Goal: Information Seeking & Learning: Learn about a topic

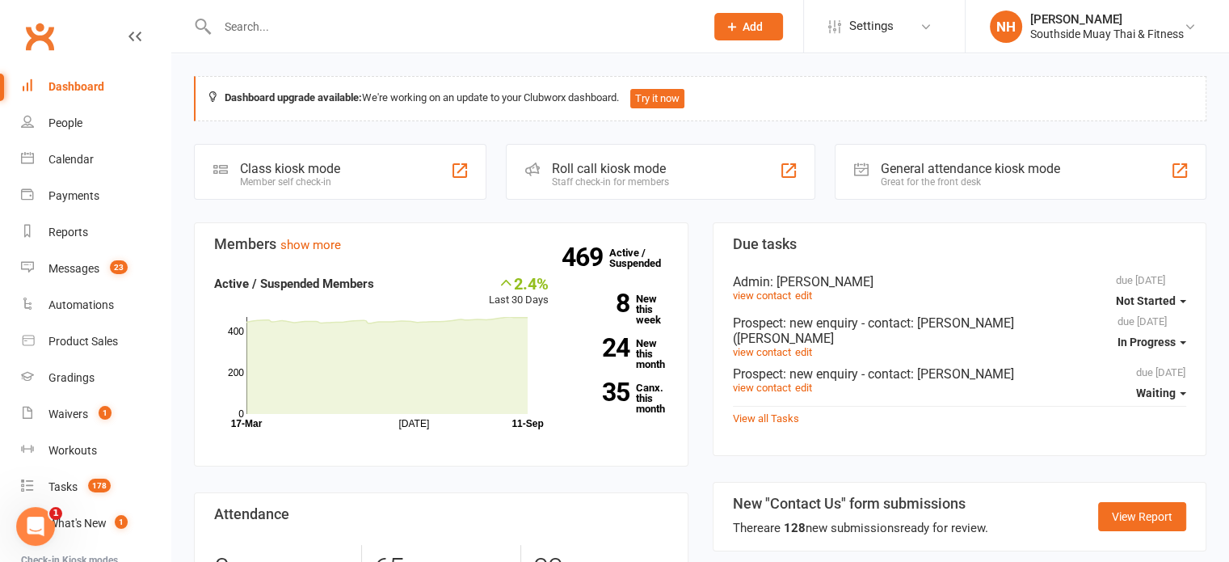
click at [318, 27] on input "text" at bounding box center [453, 26] width 481 height 23
paste input "[PERSON_NAME]"
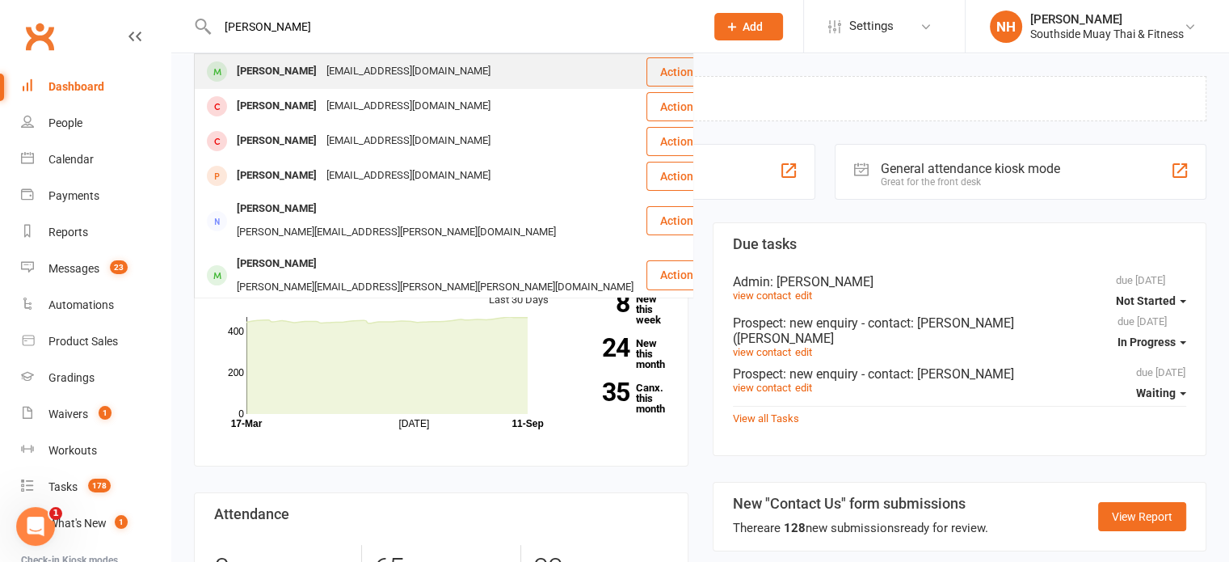
type input "[PERSON_NAME]"
click at [315, 70] on div "[PERSON_NAME]" at bounding box center [277, 71] width 90 height 23
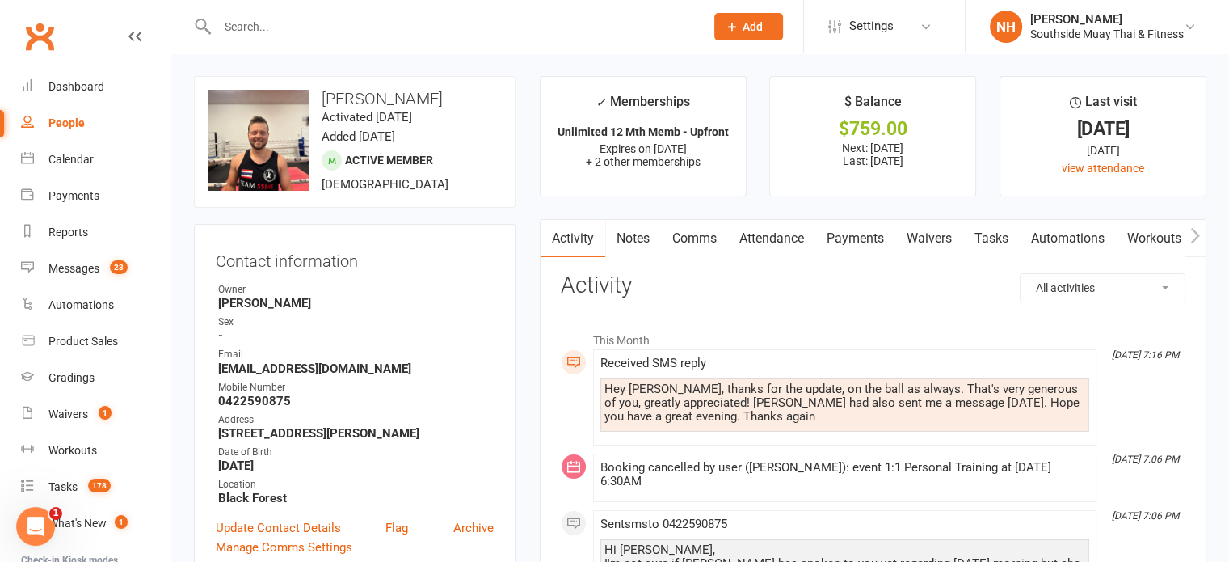
click at [769, 242] on link "Attendance" at bounding box center [771, 238] width 87 height 37
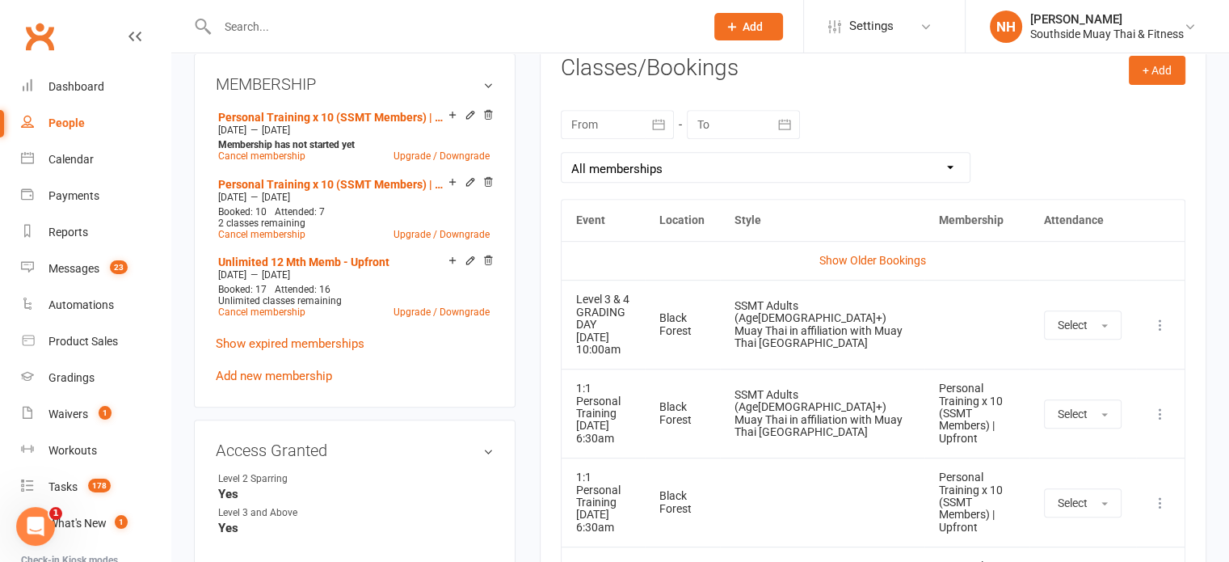
scroll to position [761, 0]
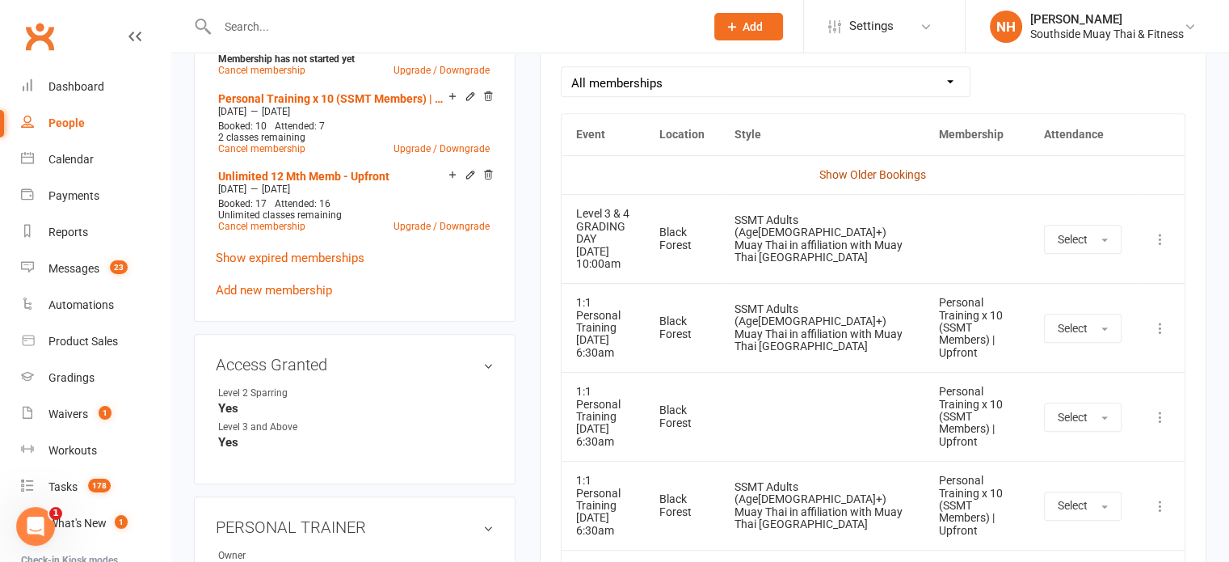
click at [873, 171] on link "Show Older Bookings" at bounding box center [872, 174] width 107 height 13
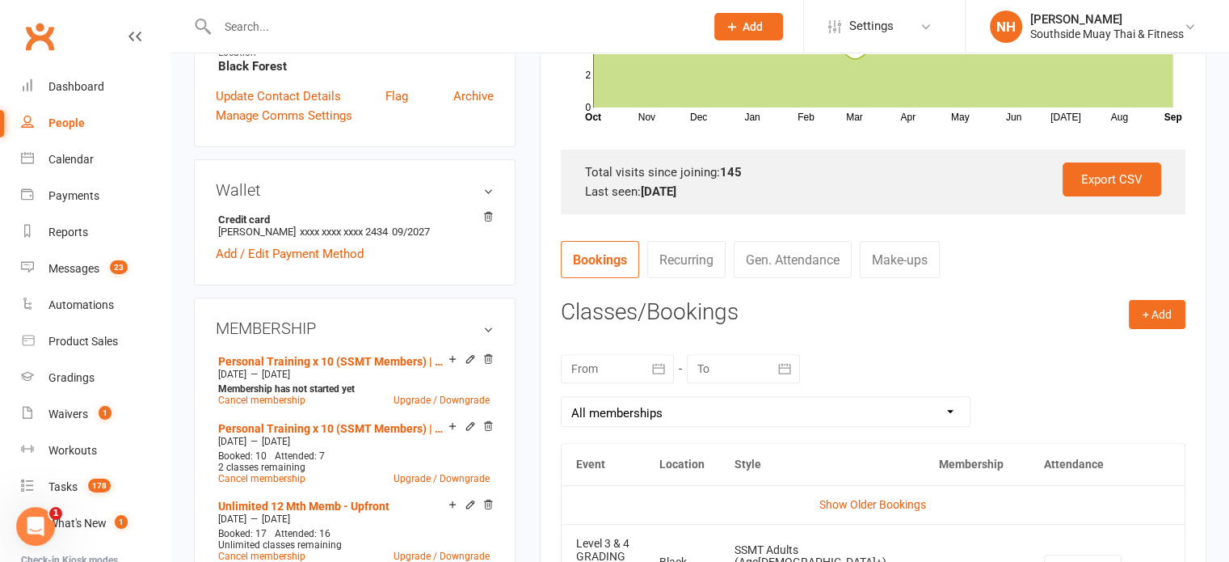
scroll to position [426, 0]
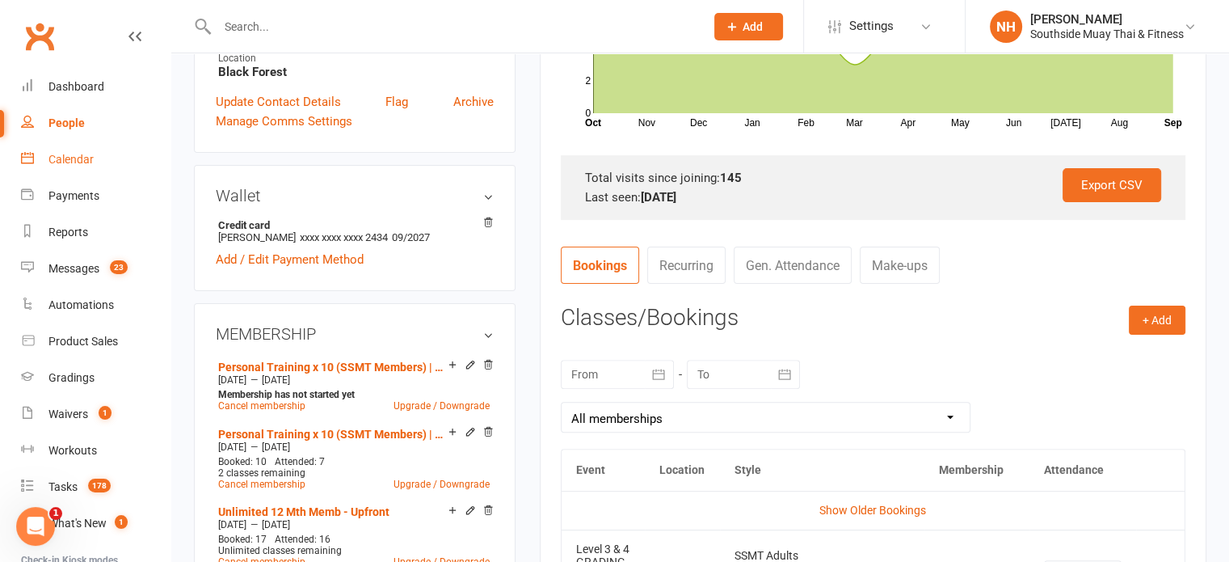
click at [69, 167] on link "Calendar" at bounding box center [95, 159] width 149 height 36
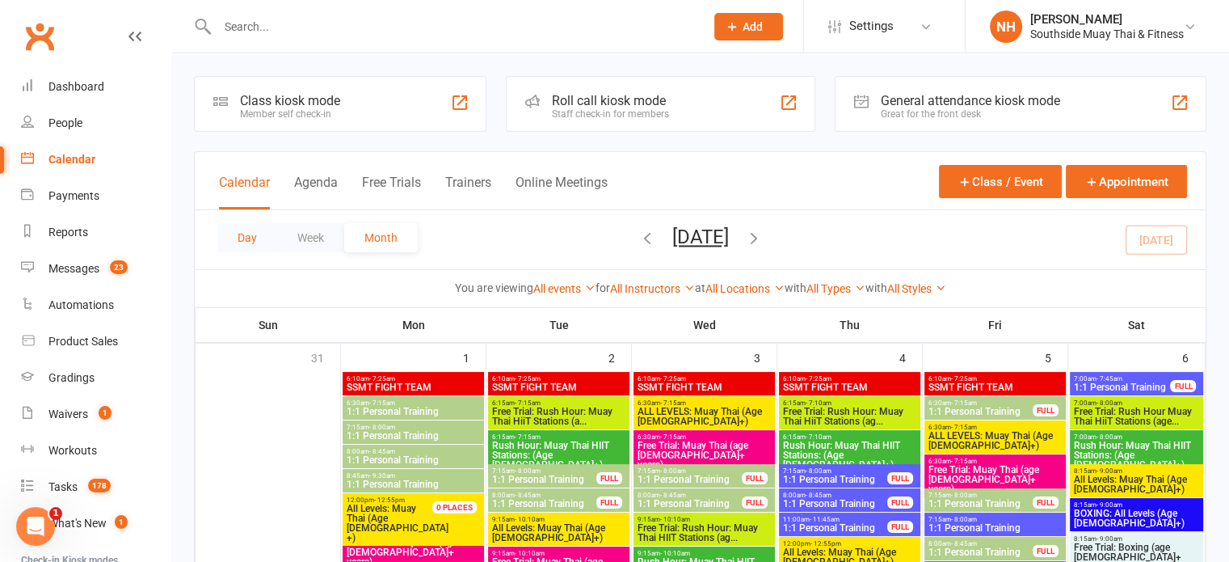
click at [247, 239] on button "Day" at bounding box center [247, 237] width 60 height 29
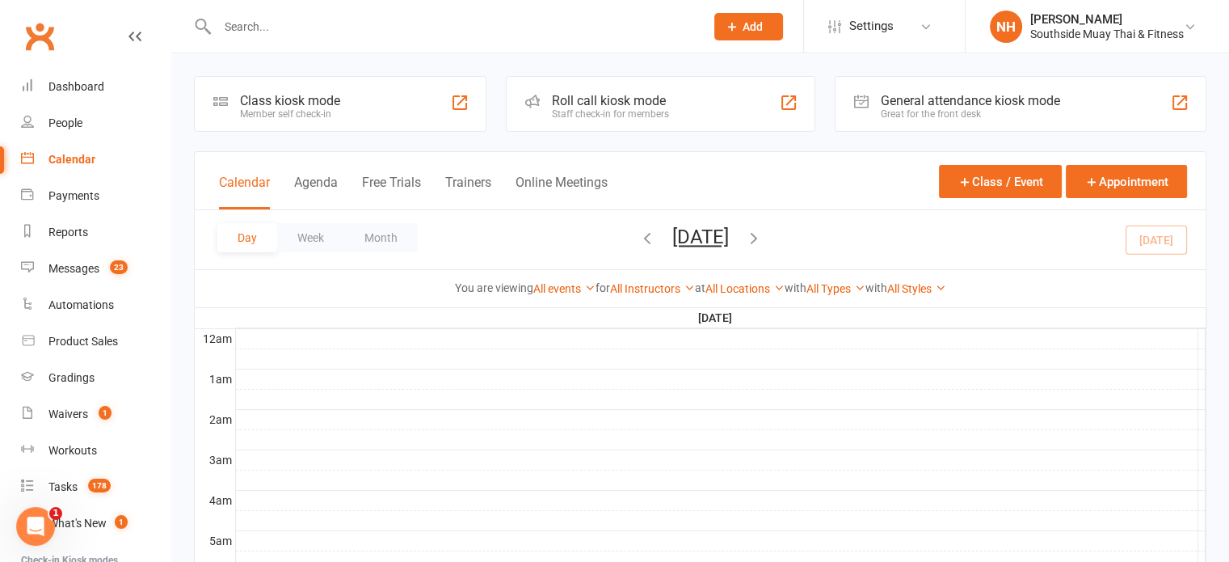
click at [638, 238] on icon "button" at bounding box center [647, 238] width 18 height 18
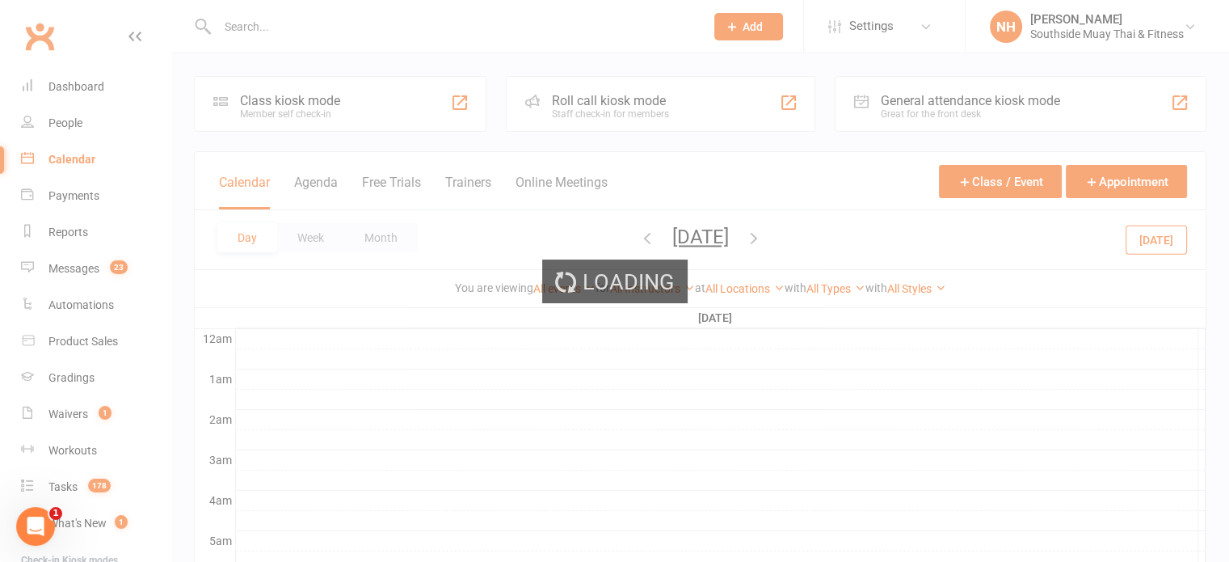
click at [575, 238] on div "Loading" at bounding box center [614, 281] width 1229 height 562
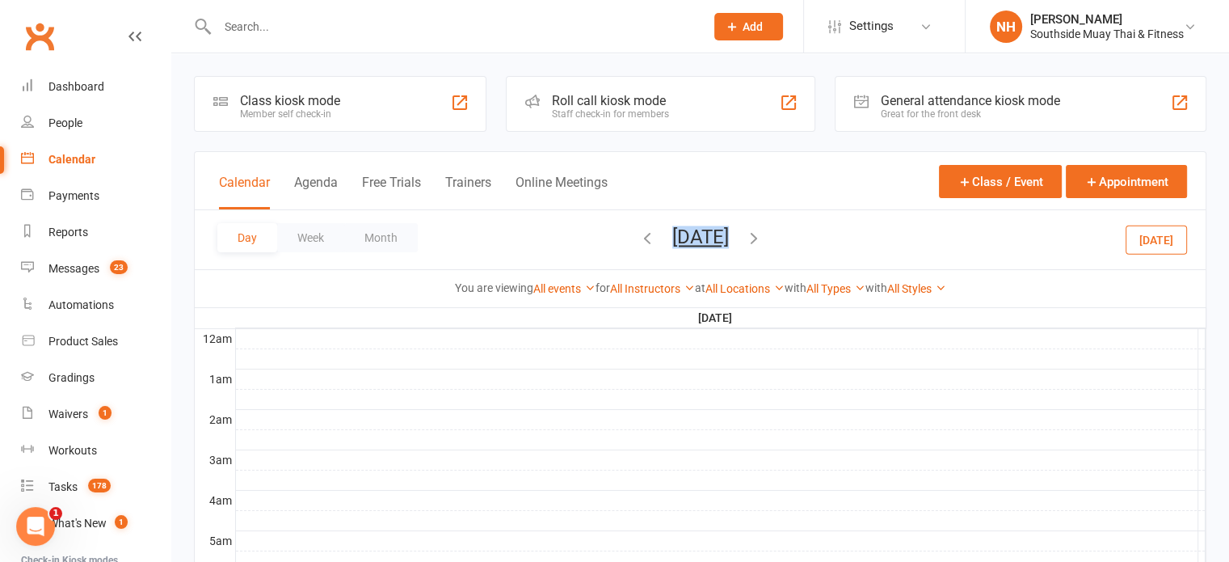
click at [656, 238] on span "[DATE] [DATE] Sun Mon Tue Wed Thu Fri Sat 31 01 02 03 04 05 06 07 08 09 10 11 1…" at bounding box center [700, 239] width 89 height 28
click at [638, 239] on icon "button" at bounding box center [647, 238] width 18 height 18
click at [638, 238] on icon "button" at bounding box center [647, 238] width 18 height 18
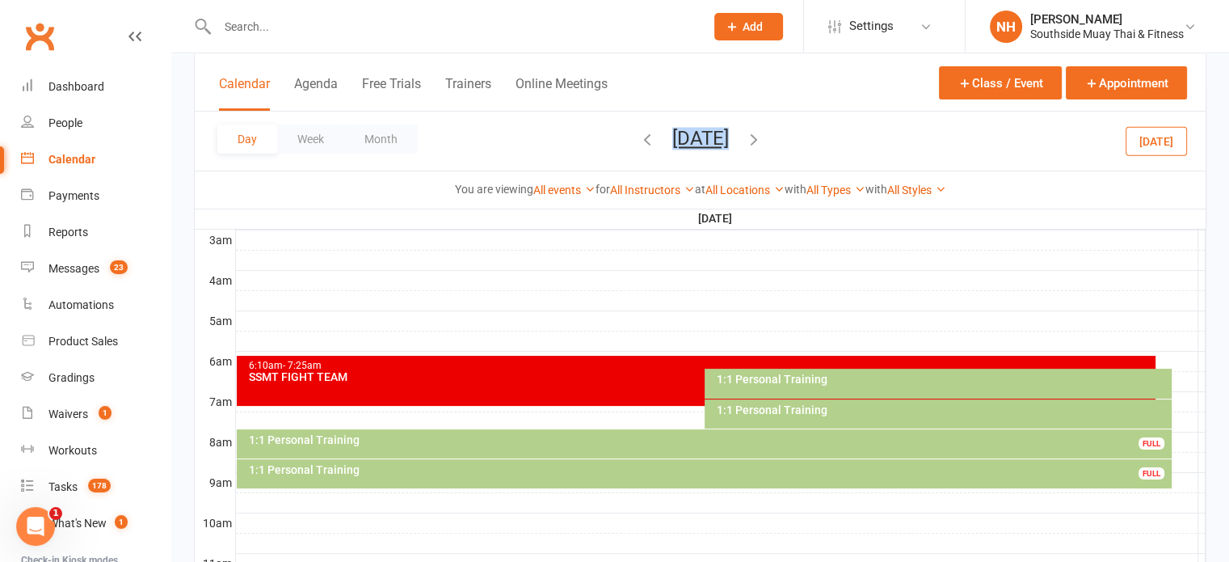
scroll to position [247, 0]
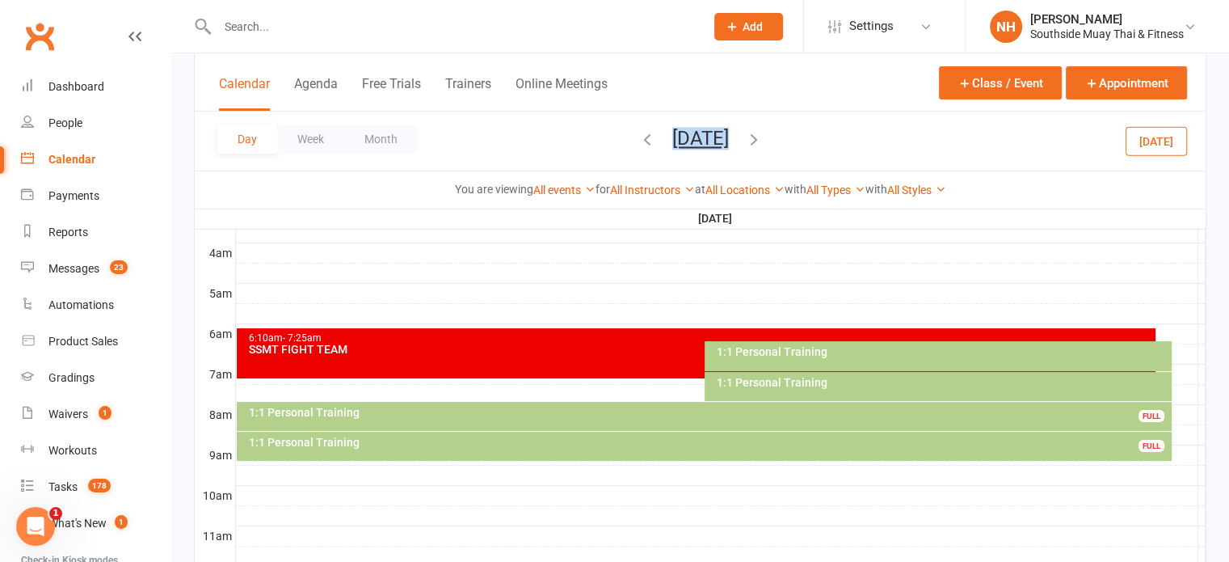
click at [766, 349] on div "1:1 Personal Training" at bounding box center [942, 351] width 453 height 11
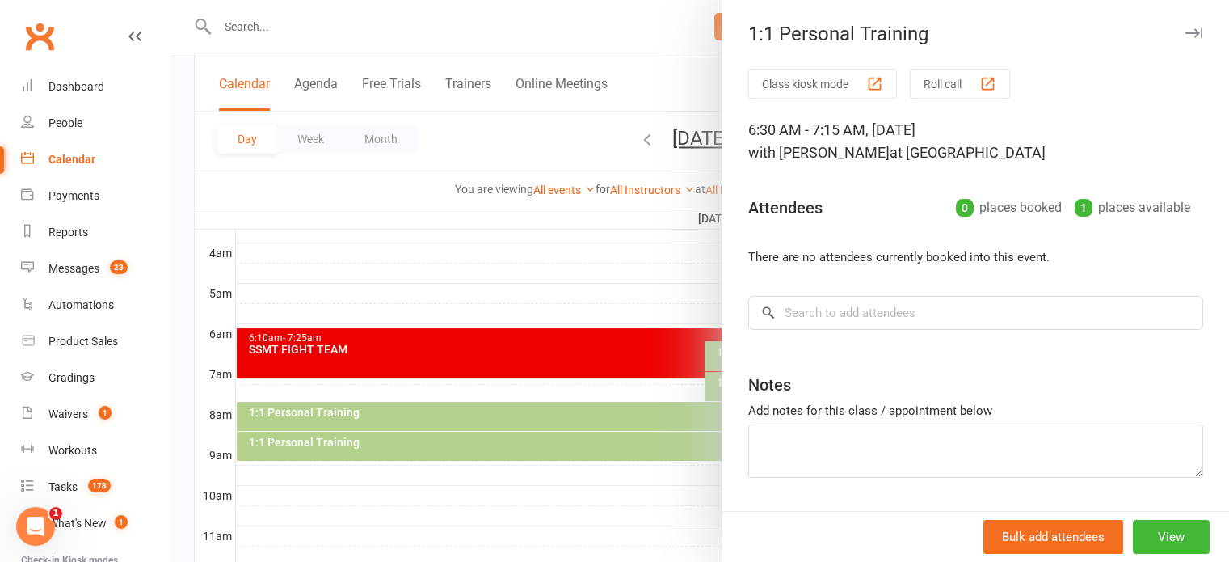
click at [655, 288] on div at bounding box center [700, 281] width 1058 height 562
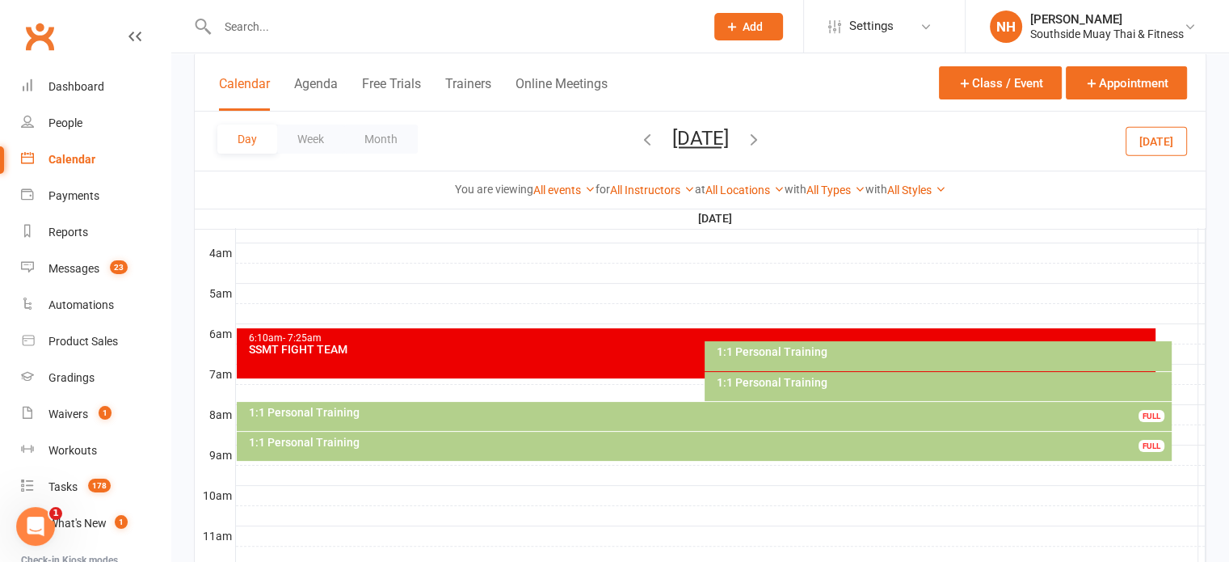
click at [758, 377] on div "1:1 Personal Training" at bounding box center [942, 382] width 453 height 11
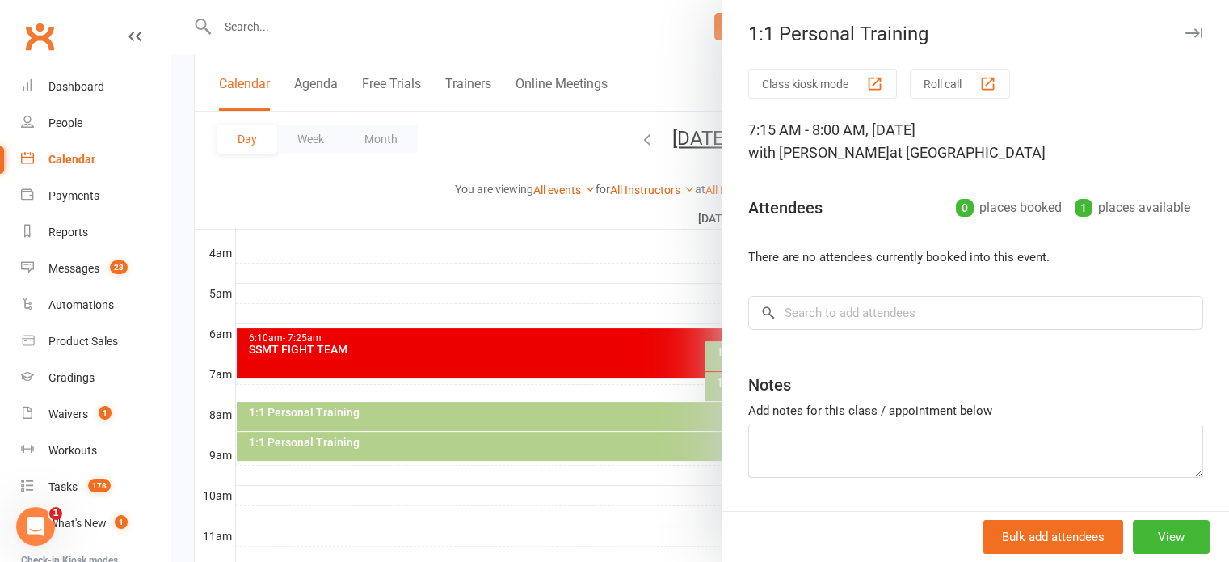
click at [554, 280] on div at bounding box center [700, 281] width 1058 height 562
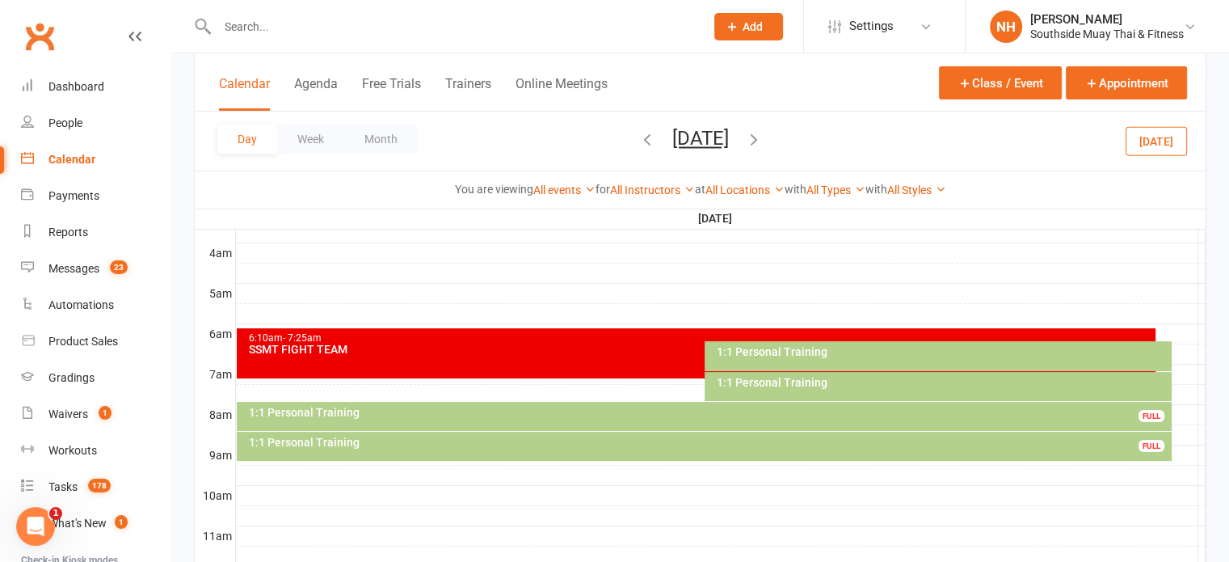
click at [776, 352] on div "1:1 Personal Training" at bounding box center [942, 351] width 453 height 11
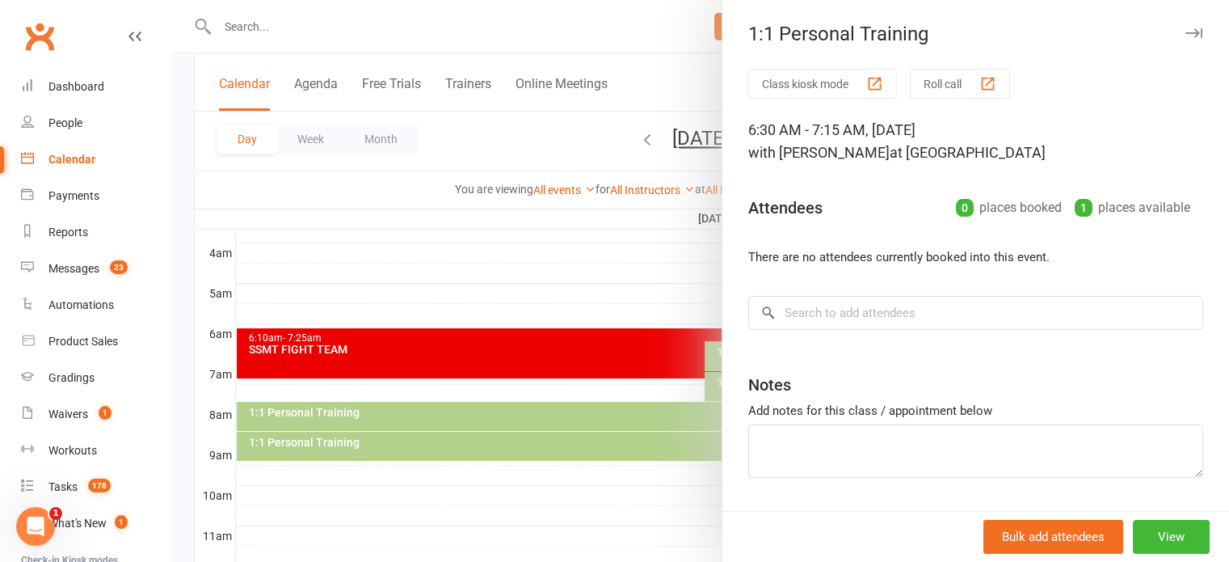
click at [568, 265] on div at bounding box center [700, 281] width 1058 height 562
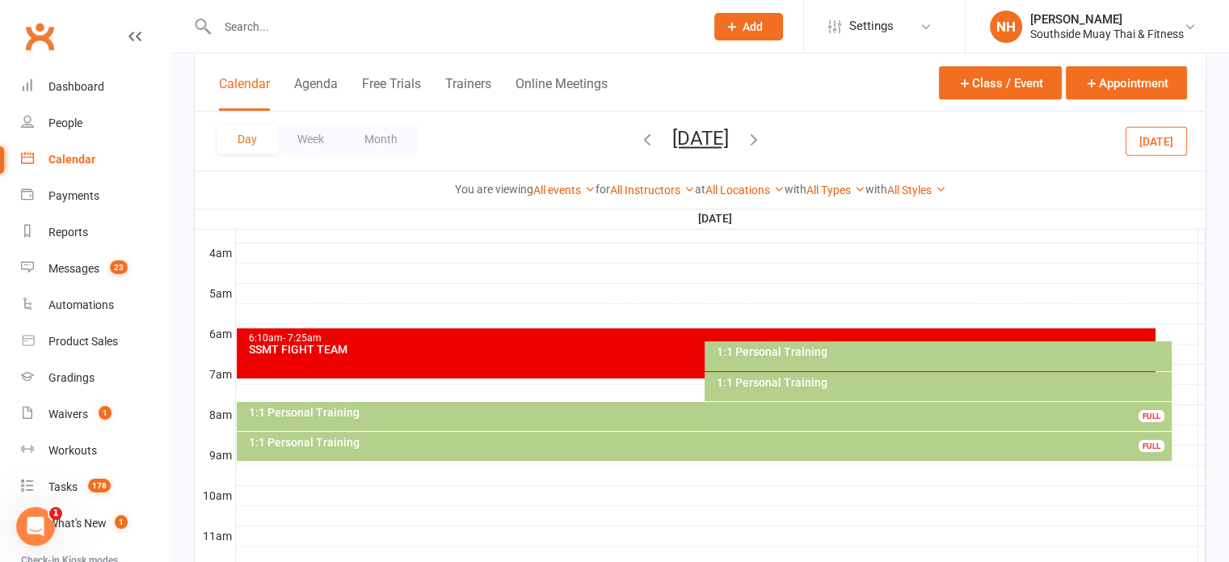
click at [638, 135] on icon "button" at bounding box center [647, 139] width 18 height 18
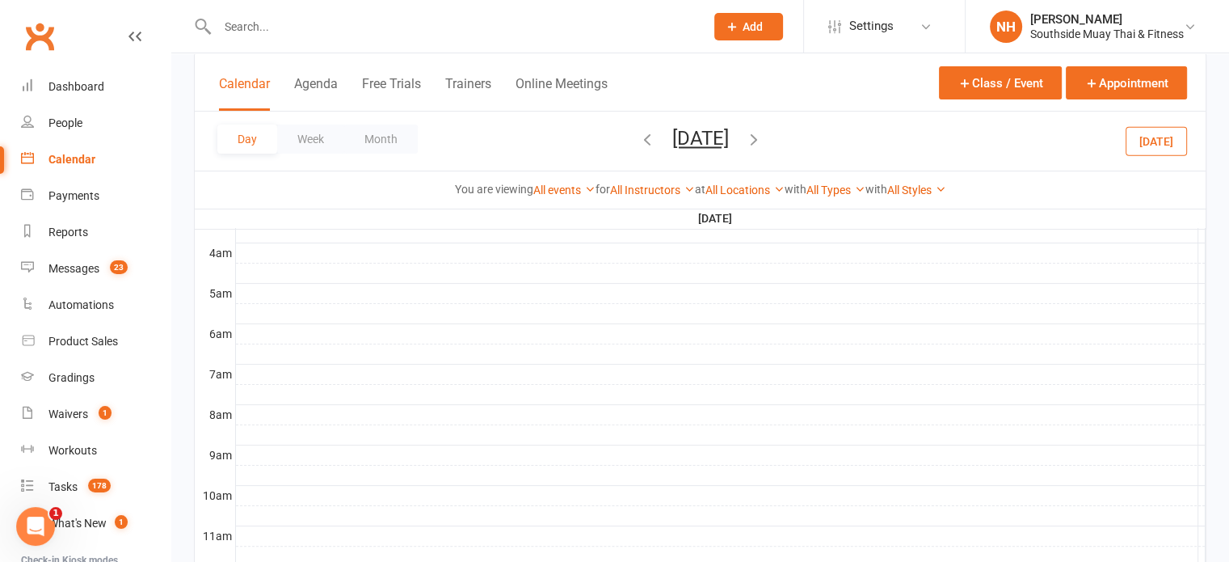
click at [638, 135] on icon "button" at bounding box center [647, 139] width 18 height 18
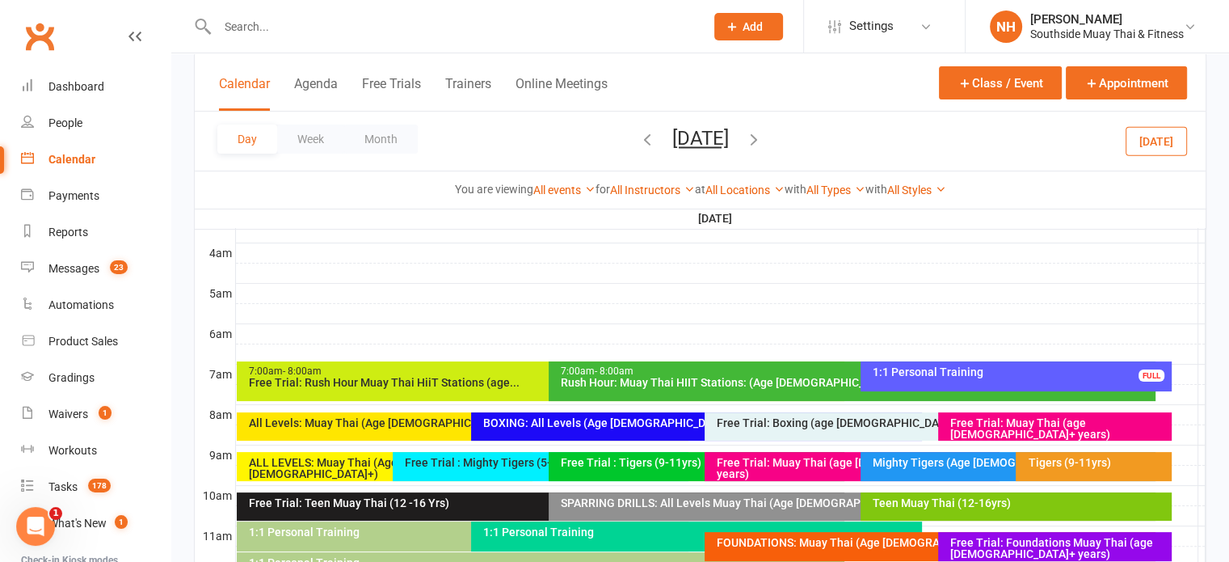
click at [638, 135] on icon "button" at bounding box center [647, 139] width 18 height 18
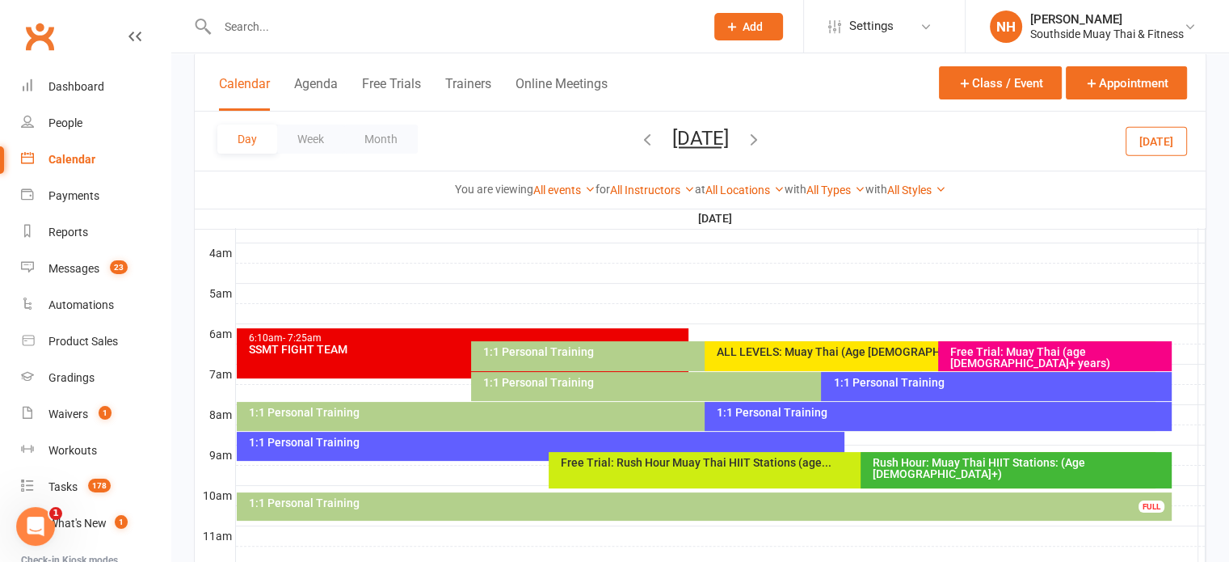
click at [638, 135] on icon "button" at bounding box center [647, 139] width 18 height 18
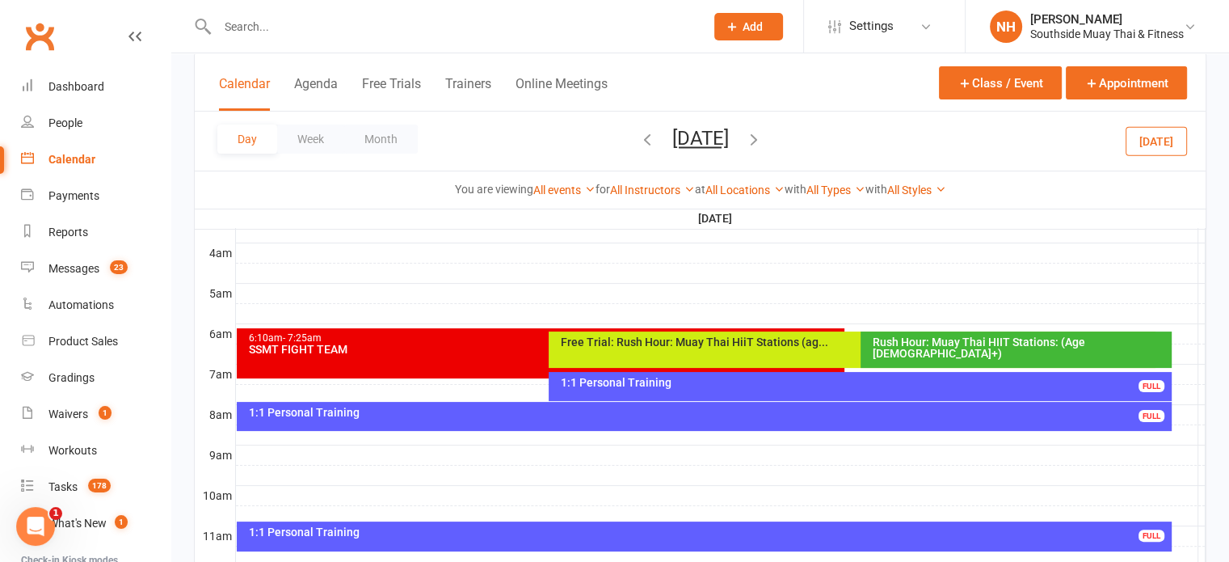
click at [946, 350] on div "Rush Hour: Muay Thai HIIT Stations: (Age [DEMOGRAPHIC_DATA]+)" at bounding box center [1017, 349] width 312 height 36
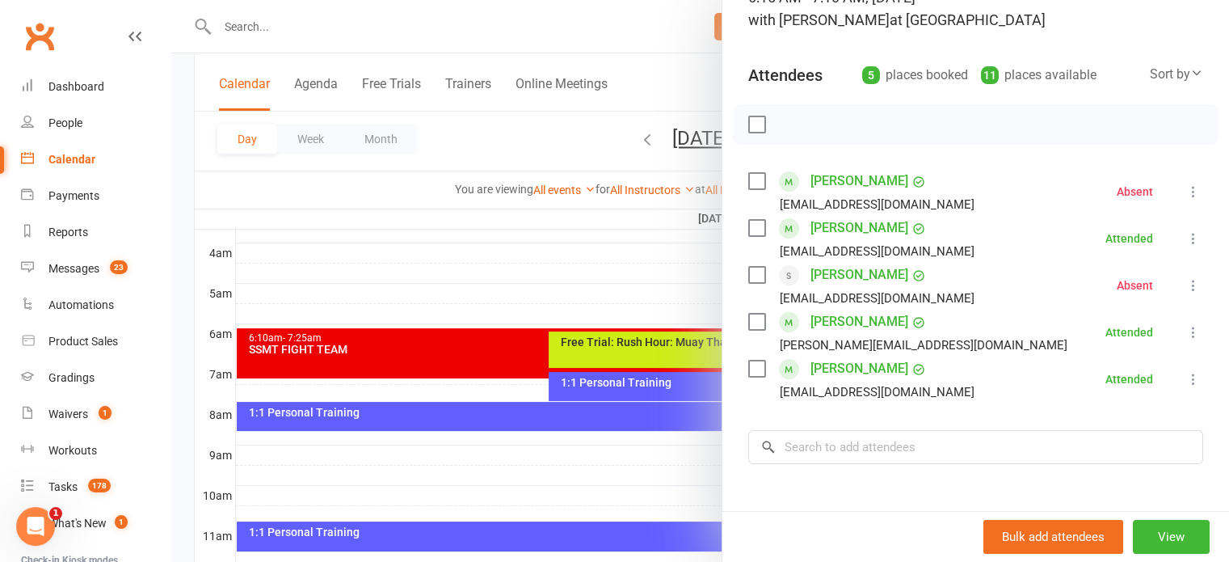
scroll to position [149, 0]
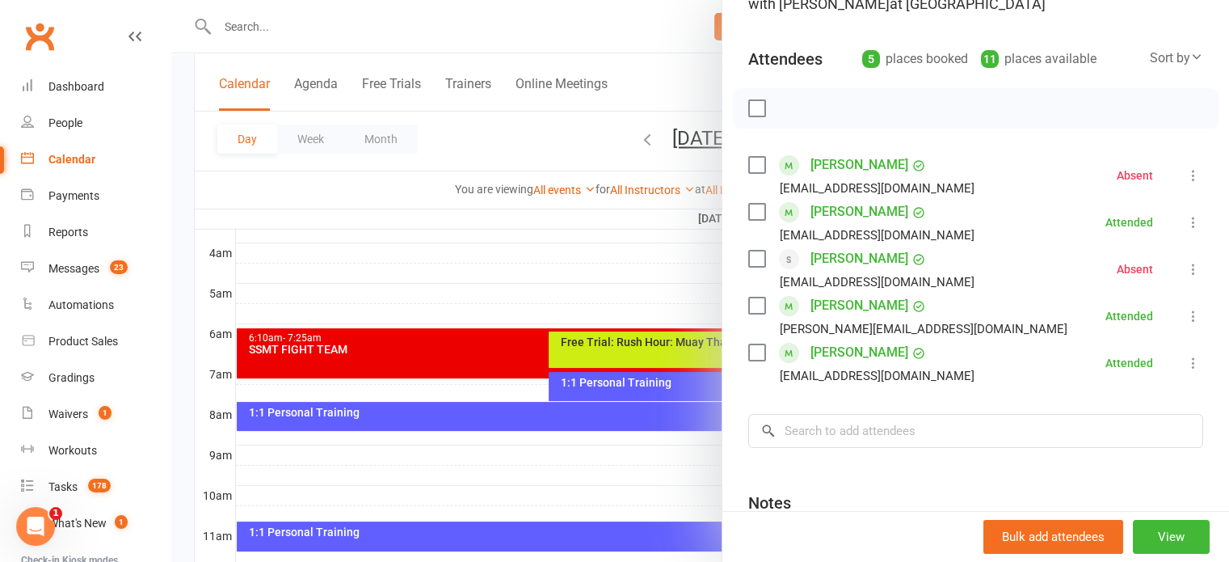
drag, startPoint x: 801, startPoint y: 264, endPoint x: 897, endPoint y: 269, distance: 96.3
click at [897, 269] on div "[PERSON_NAME] [EMAIL_ADDRESS][DOMAIN_NAME]" at bounding box center [864, 269] width 233 height 47
copy link "[PERSON_NAME]"
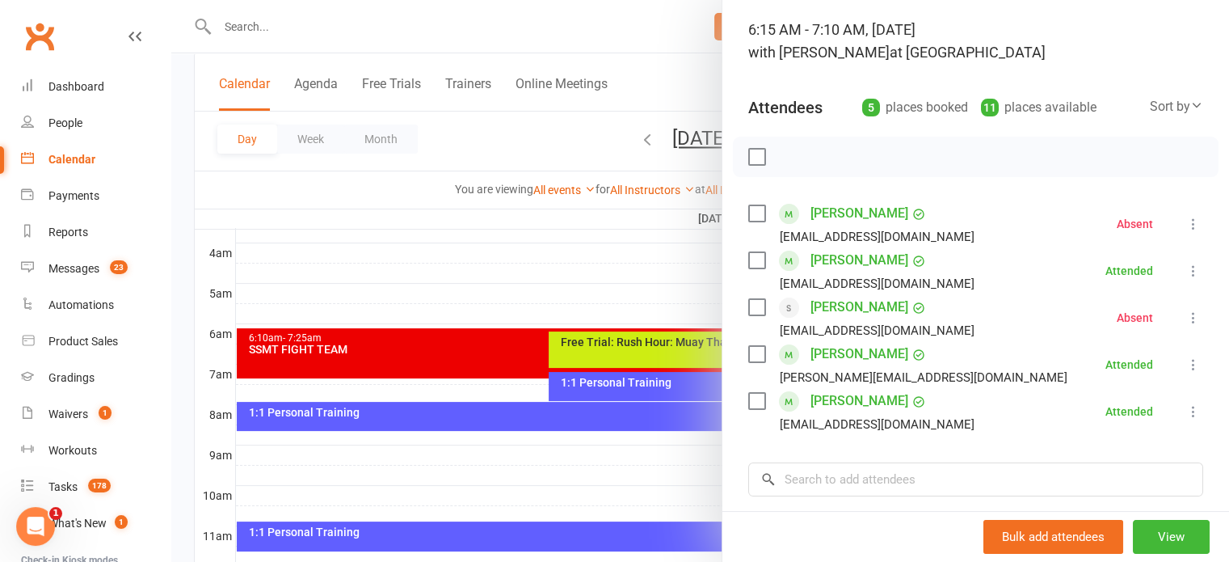
scroll to position [63, 0]
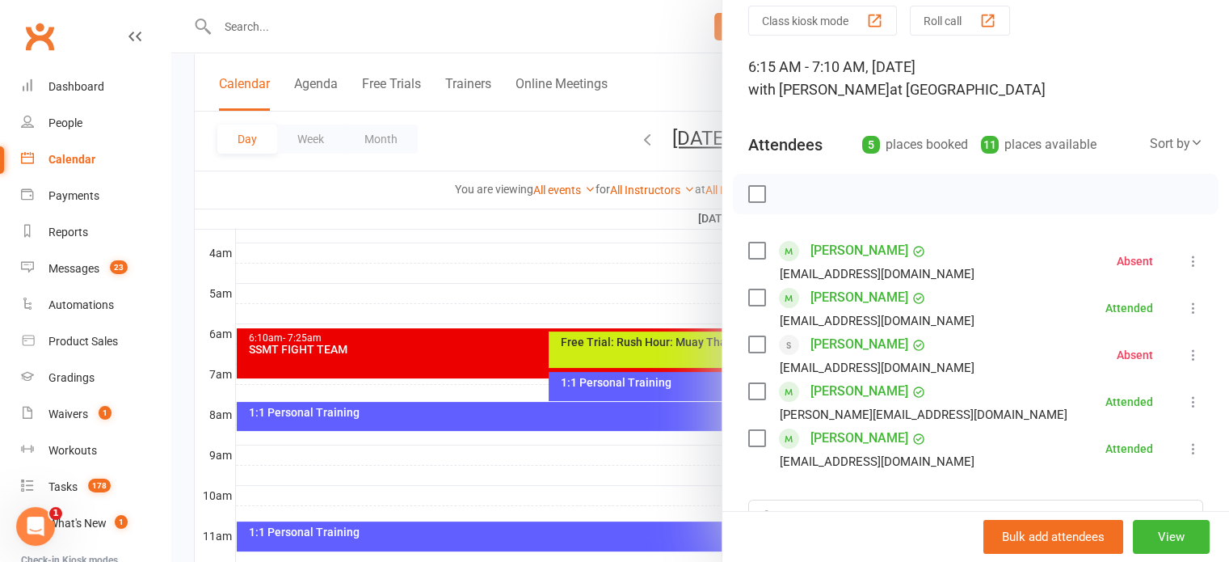
click at [580, 280] on div at bounding box center [700, 281] width 1058 height 562
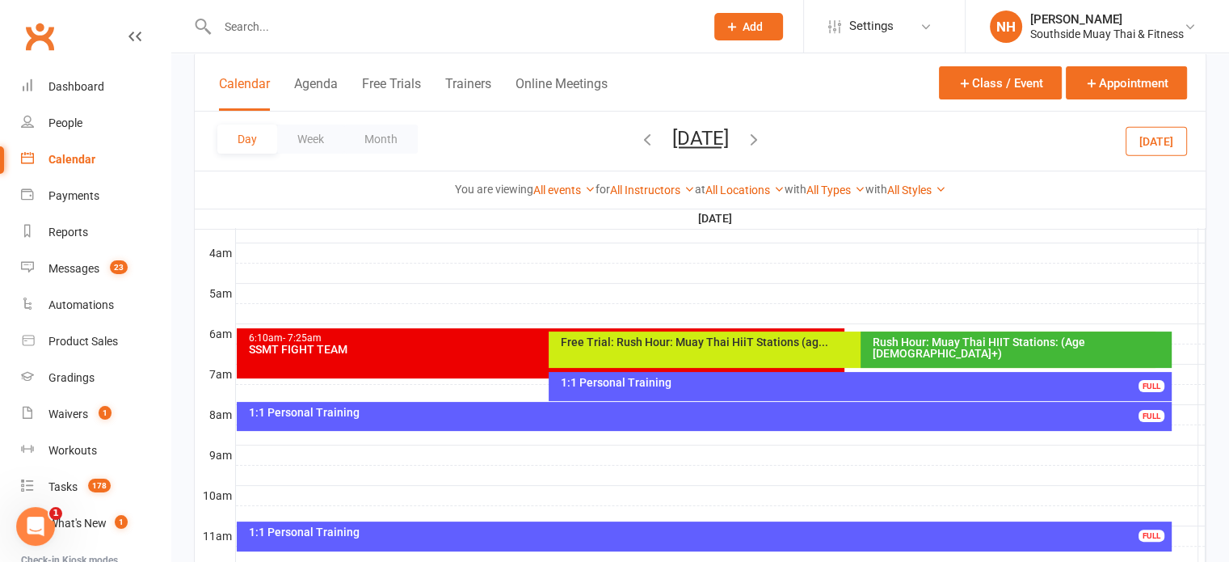
click at [638, 140] on icon "button" at bounding box center [647, 139] width 18 height 18
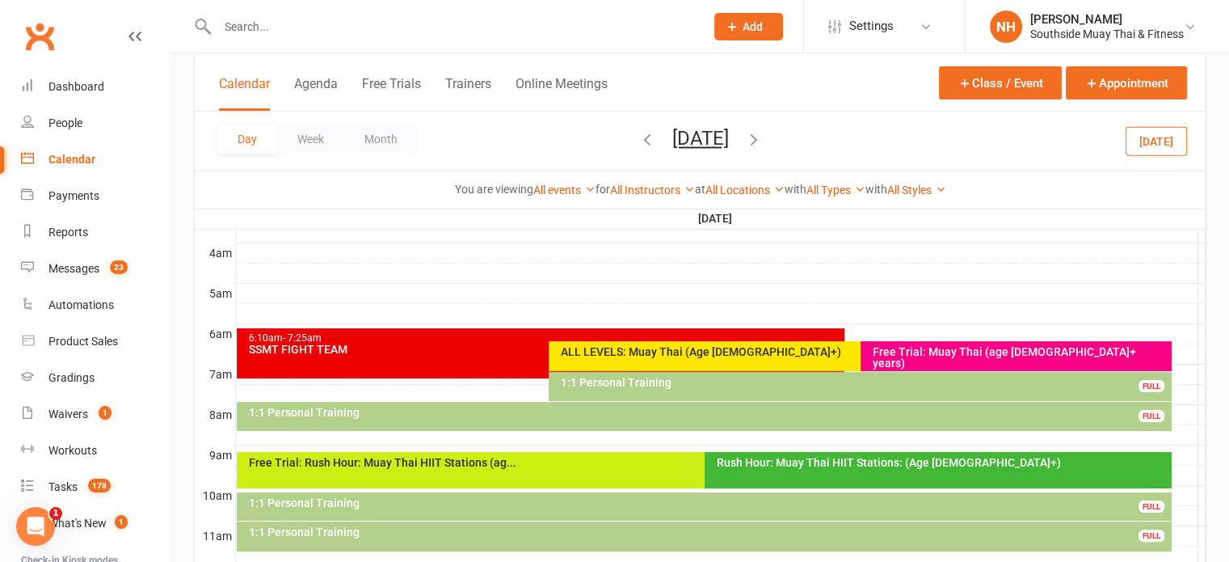
click at [656, 139] on span "[DATE] [DATE] Sun Mon Tue Wed Thu Fri Sat 31 01 02 03 04 05 06 07 08 09 10 11 1…" at bounding box center [700, 141] width 89 height 28
click at [638, 141] on icon "button" at bounding box center [647, 139] width 18 height 18
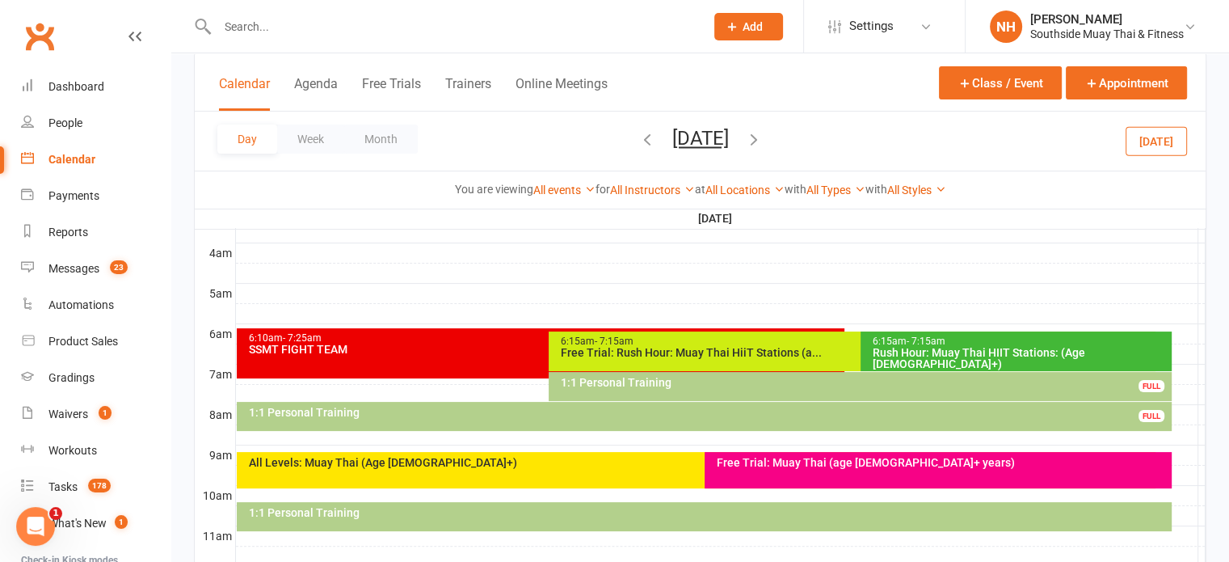
click at [572, 141] on div "Day Week Month [DATE] [DATE] Sun Mon Tue Wed Thu Fri Sat 31 01 02 03 04 05 06 0…" at bounding box center [700, 141] width 1011 height 59
click at [638, 138] on icon "button" at bounding box center [647, 139] width 18 height 18
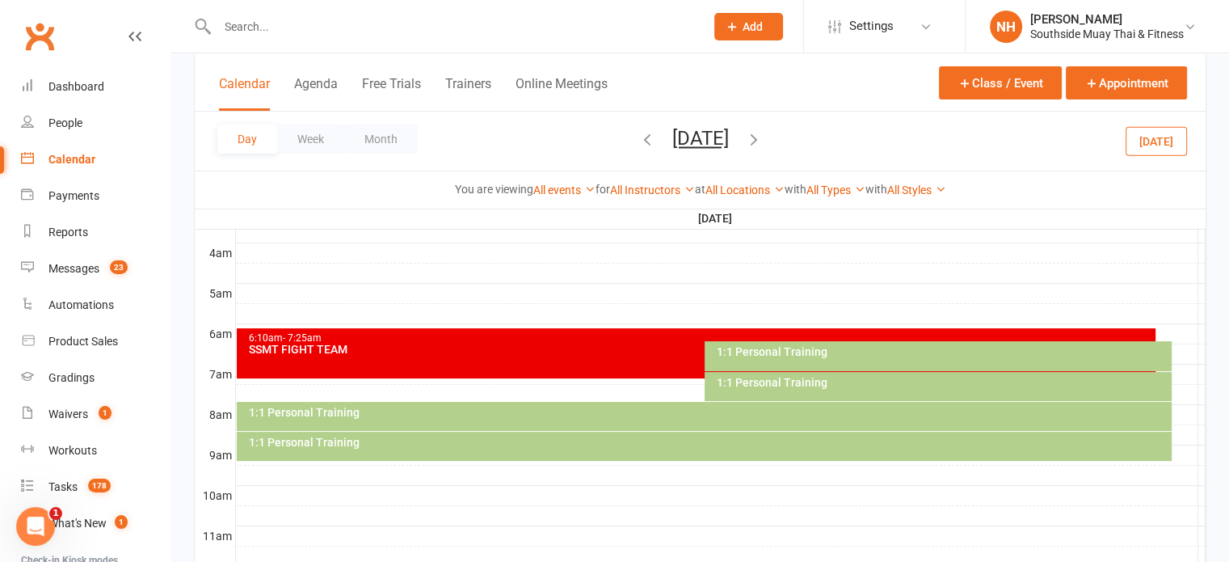
click at [638, 139] on icon "button" at bounding box center [647, 139] width 18 height 18
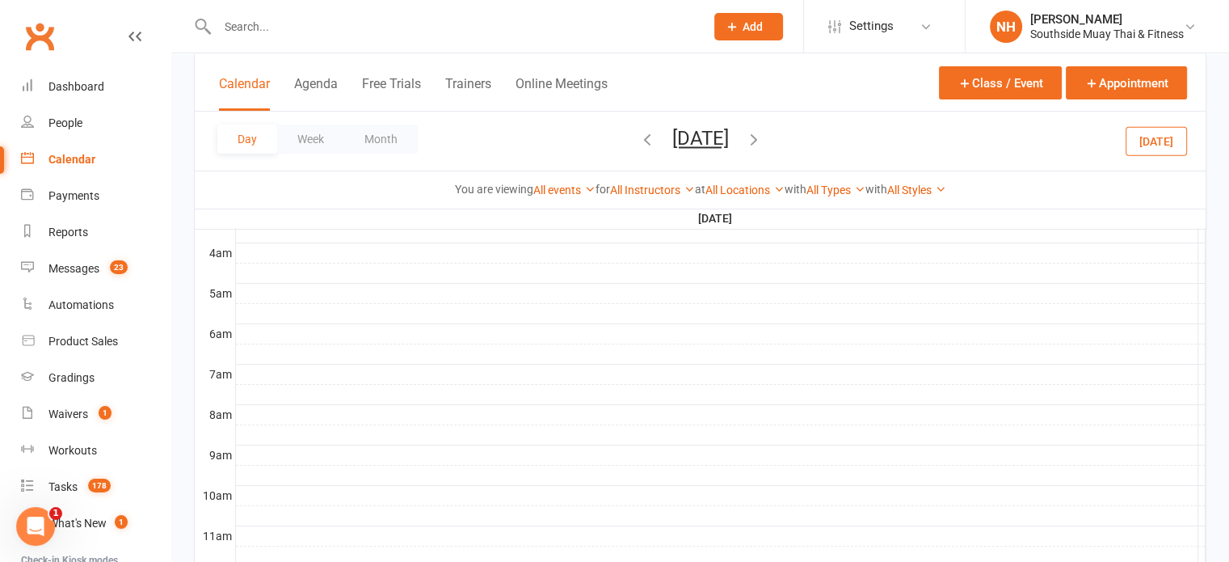
click at [638, 141] on icon "button" at bounding box center [647, 139] width 18 height 18
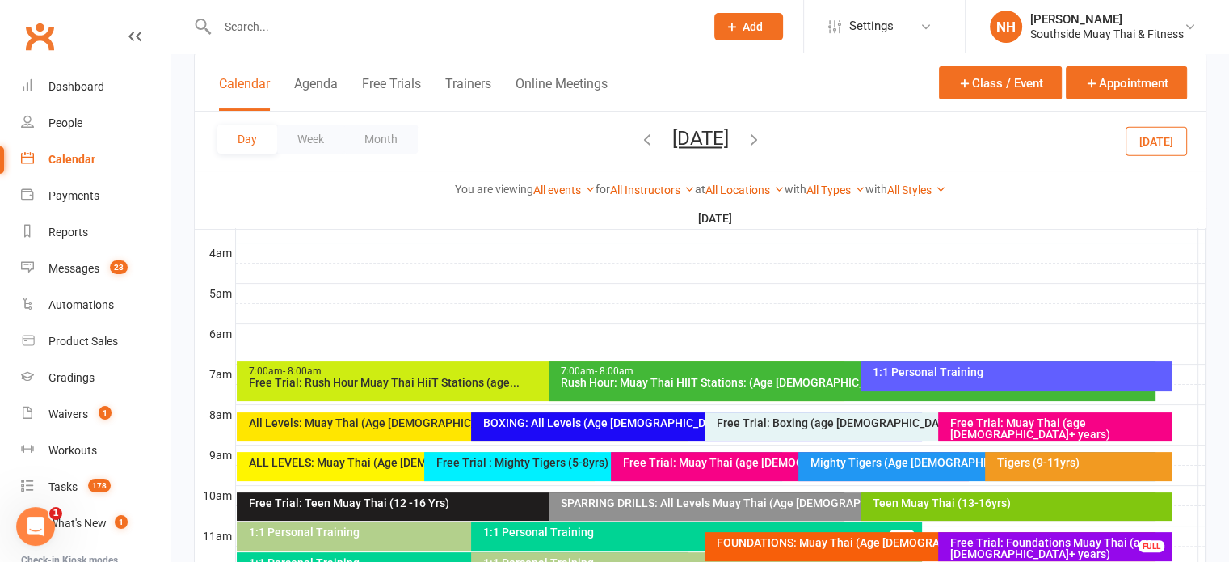
click at [618, 423] on div "BOXING: All Levels (Age [DEMOGRAPHIC_DATA]+)" at bounding box center [700, 422] width 436 height 11
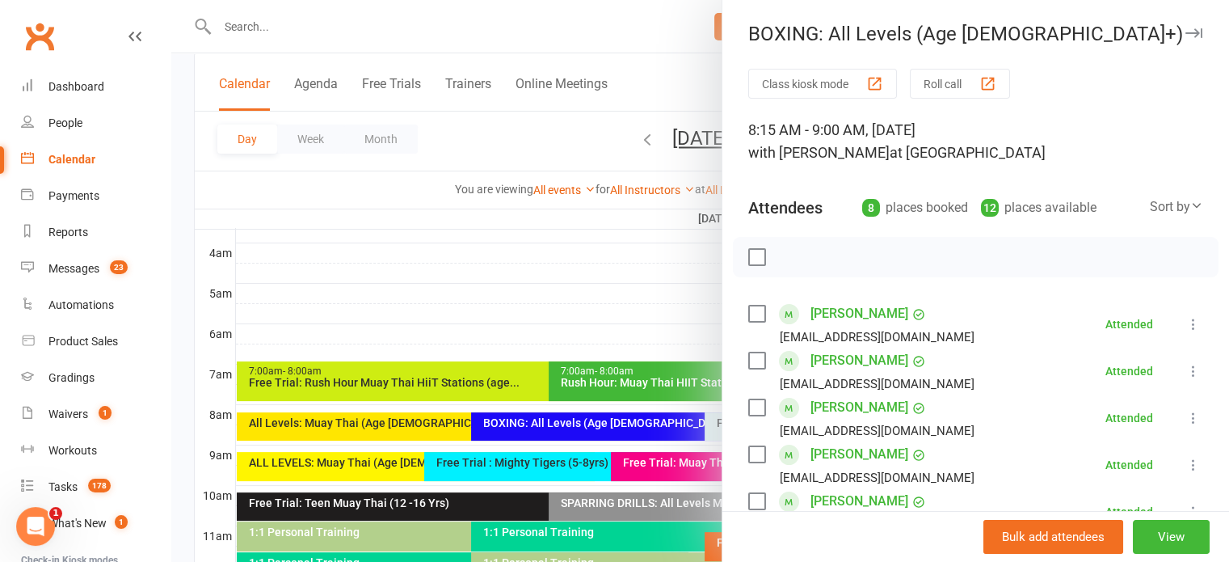
click at [489, 325] on div at bounding box center [700, 281] width 1058 height 562
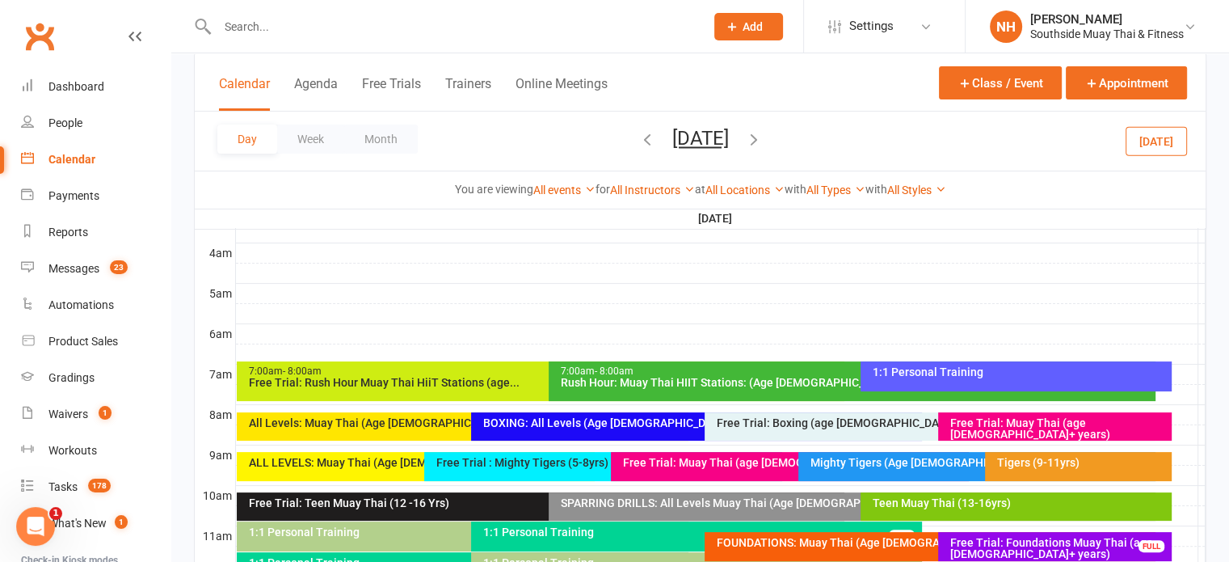
click at [339, 431] on div "All Levels: Muay Thai (Age [DEMOGRAPHIC_DATA]+)" at bounding box center [462, 426] width 451 height 28
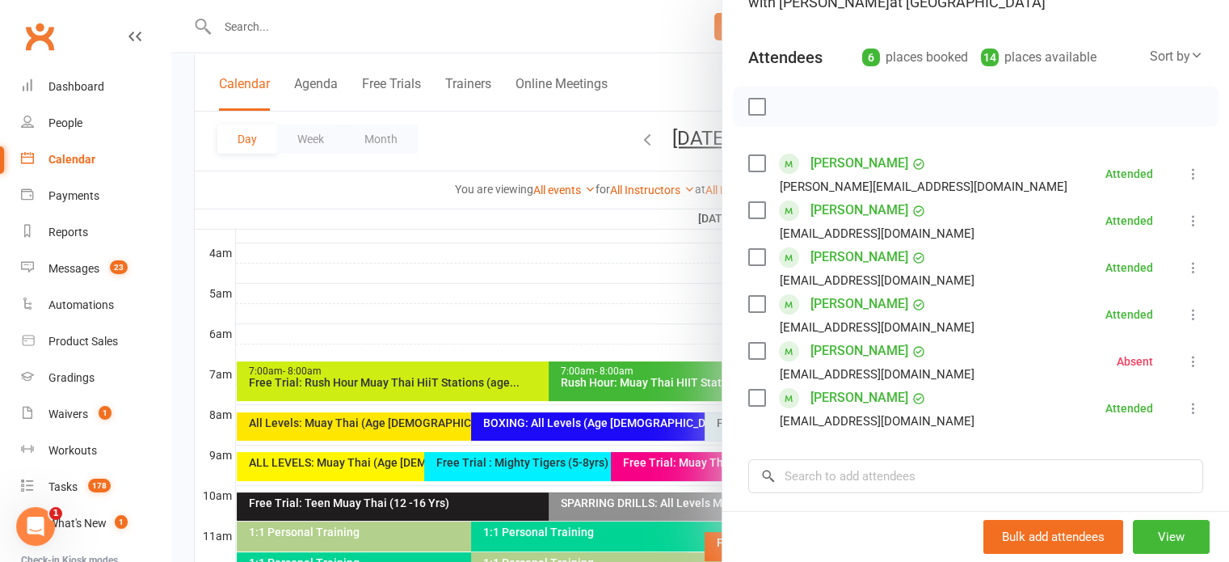
scroll to position [155, 0]
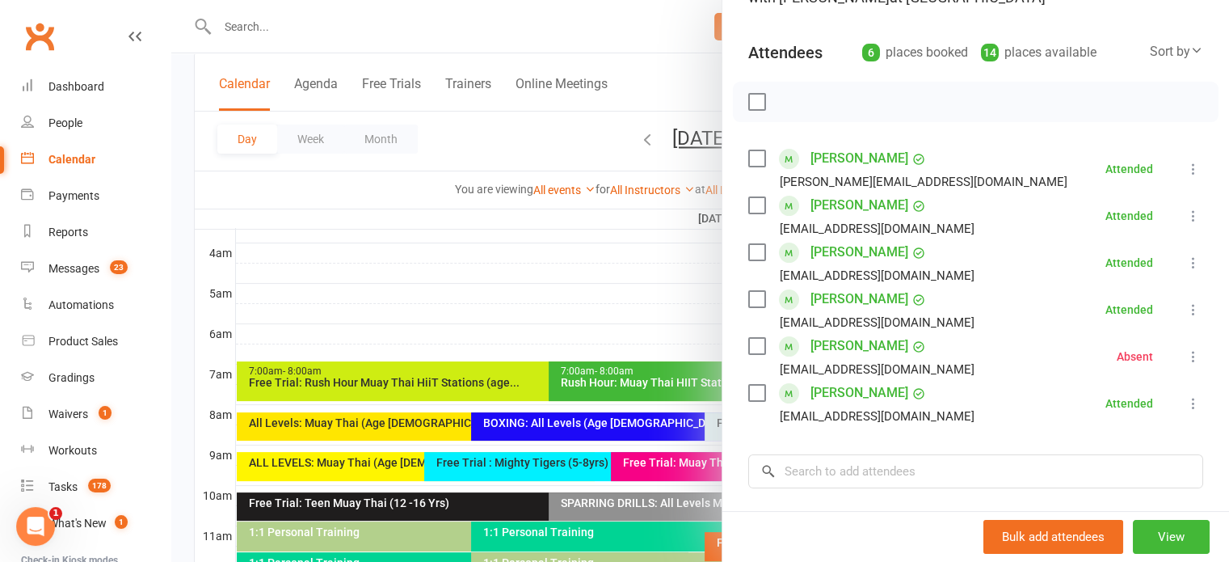
click at [515, 135] on div at bounding box center [700, 281] width 1058 height 562
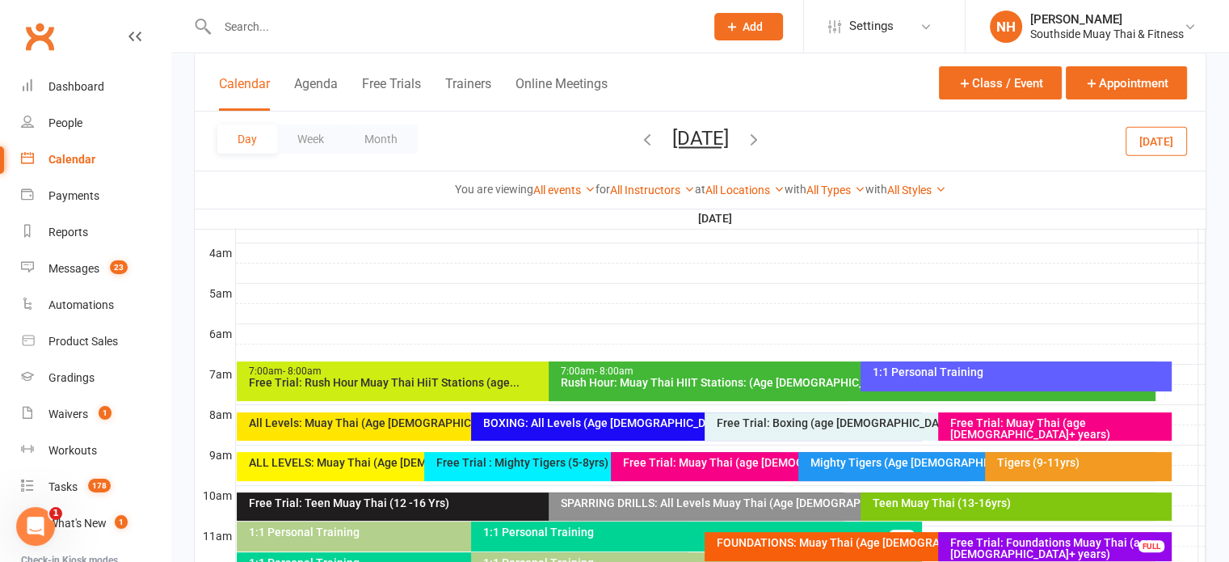
click at [638, 137] on icon "button" at bounding box center [647, 139] width 18 height 18
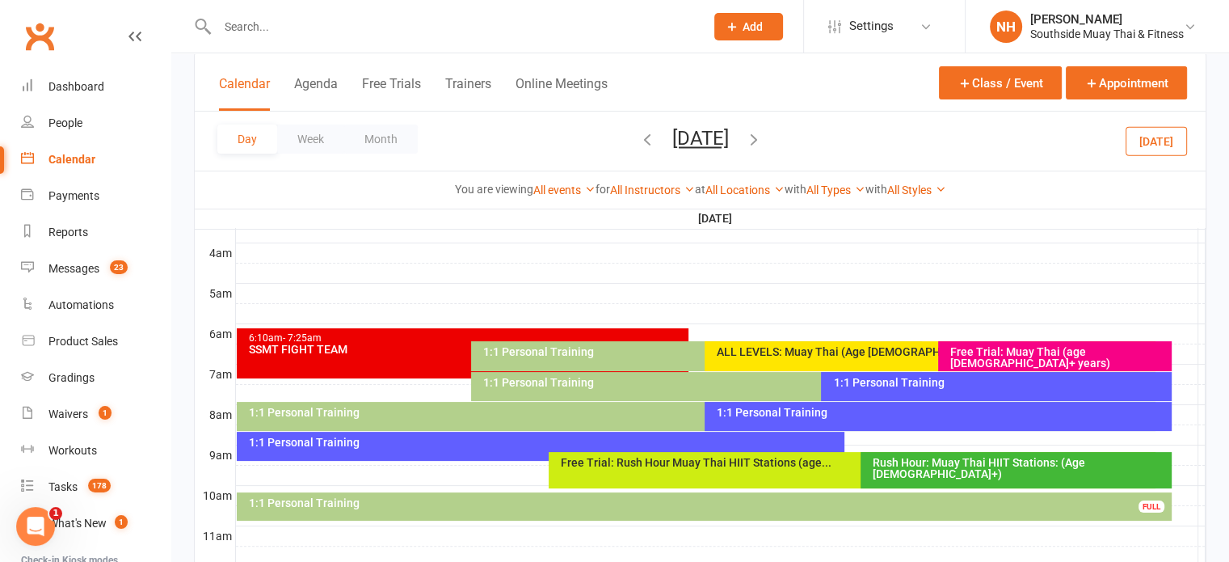
click at [638, 140] on icon "button" at bounding box center [647, 139] width 18 height 18
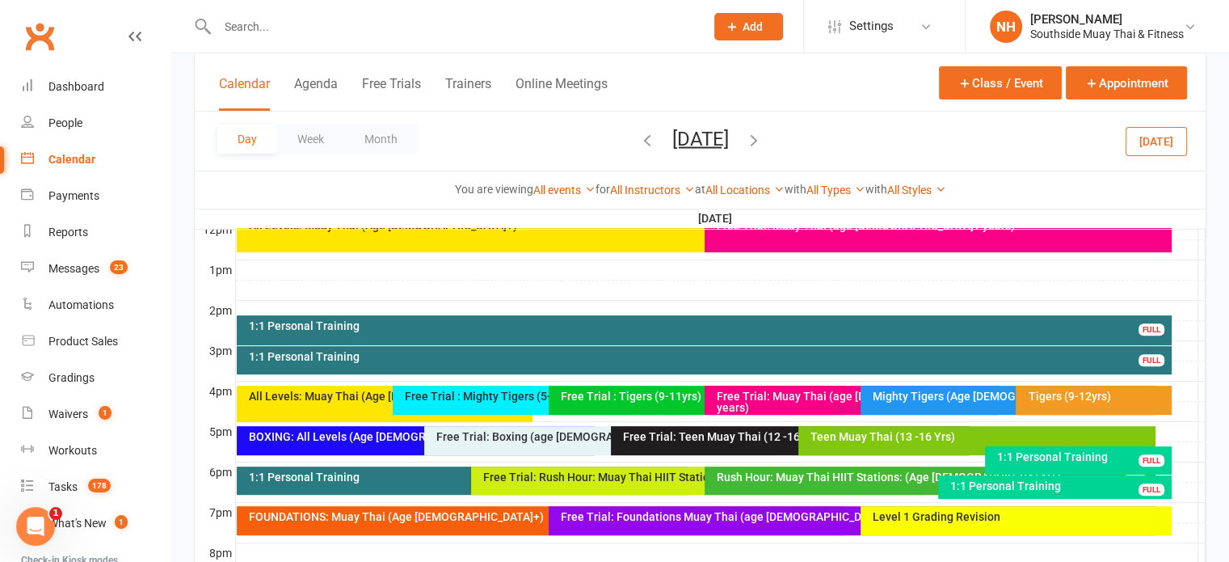
scroll to position [652, 0]
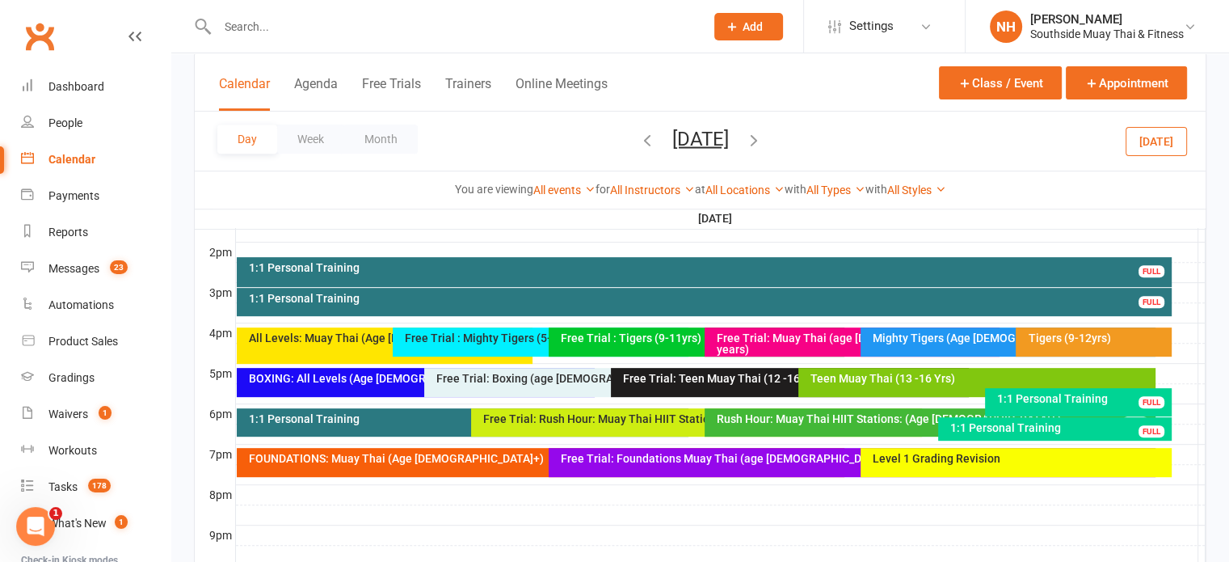
click at [419, 462] on div "FOUNDATIONS: Muay Thai (Age [DEMOGRAPHIC_DATA]+)" at bounding box center [544, 458] width 592 height 11
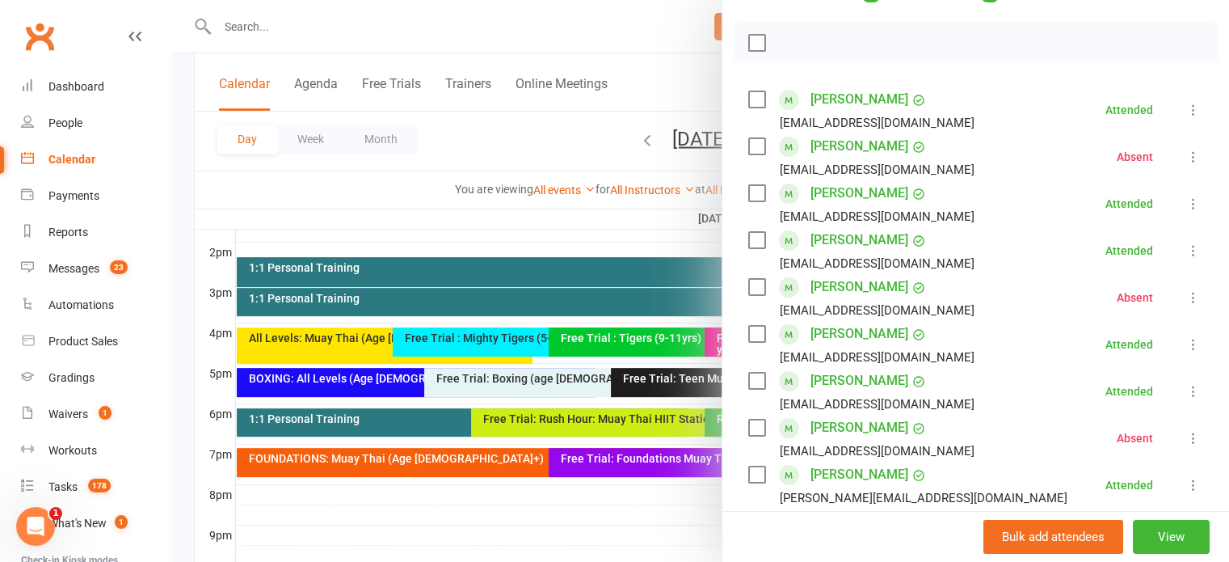
scroll to position [234, 0]
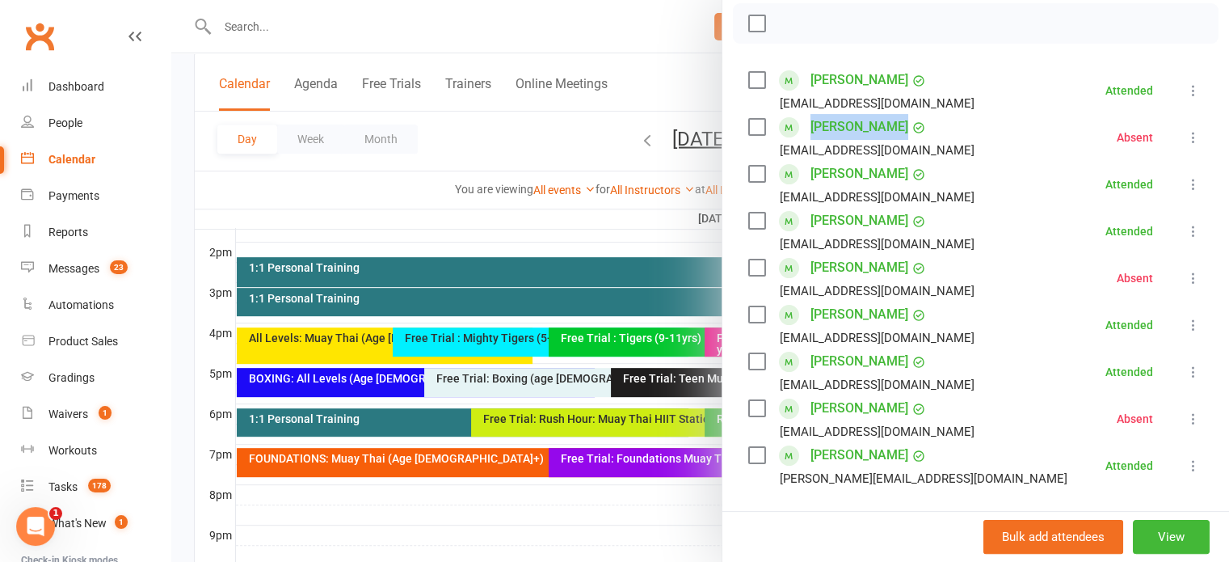
drag, startPoint x: 803, startPoint y: 129, endPoint x: 882, endPoint y: 136, distance: 79.5
click at [882, 136] on div "[PERSON_NAME] [EMAIL_ADDRESS][DOMAIN_NAME]" at bounding box center [864, 137] width 233 height 47
copy link "[PERSON_NAME]"
click at [511, 112] on div at bounding box center [700, 281] width 1058 height 562
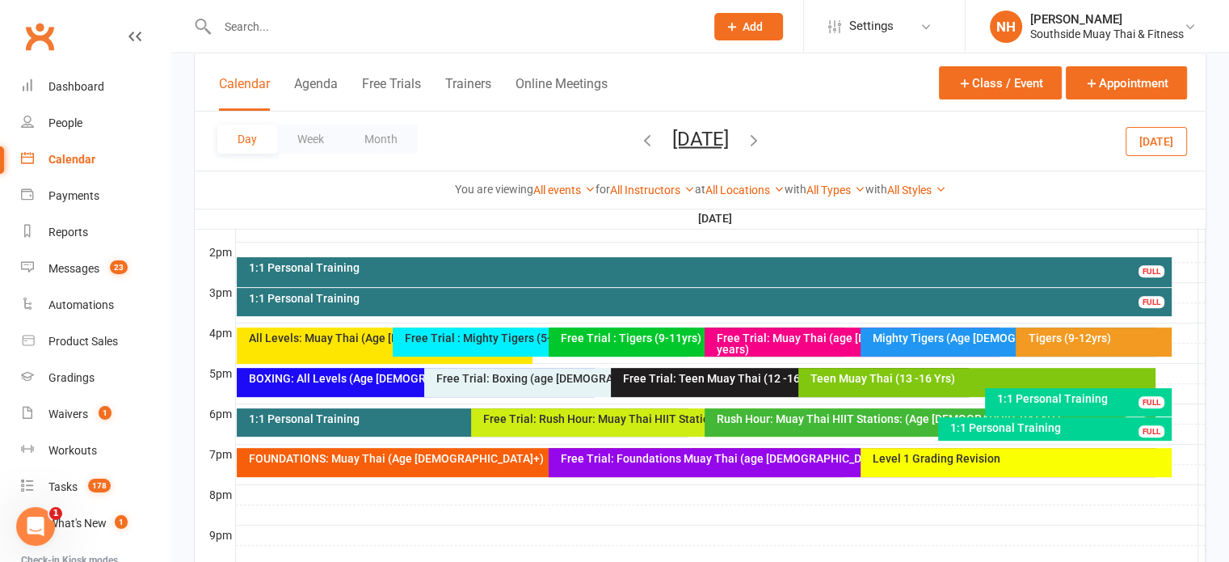
click at [638, 138] on icon "button" at bounding box center [647, 139] width 18 height 18
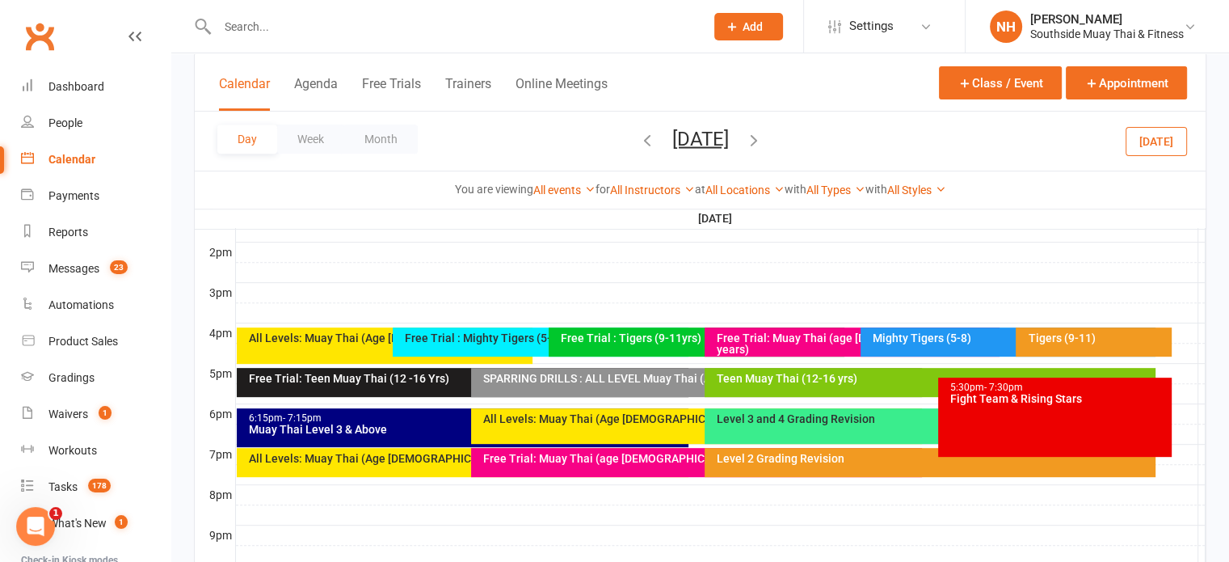
click at [638, 137] on icon "button" at bounding box center [647, 139] width 18 height 18
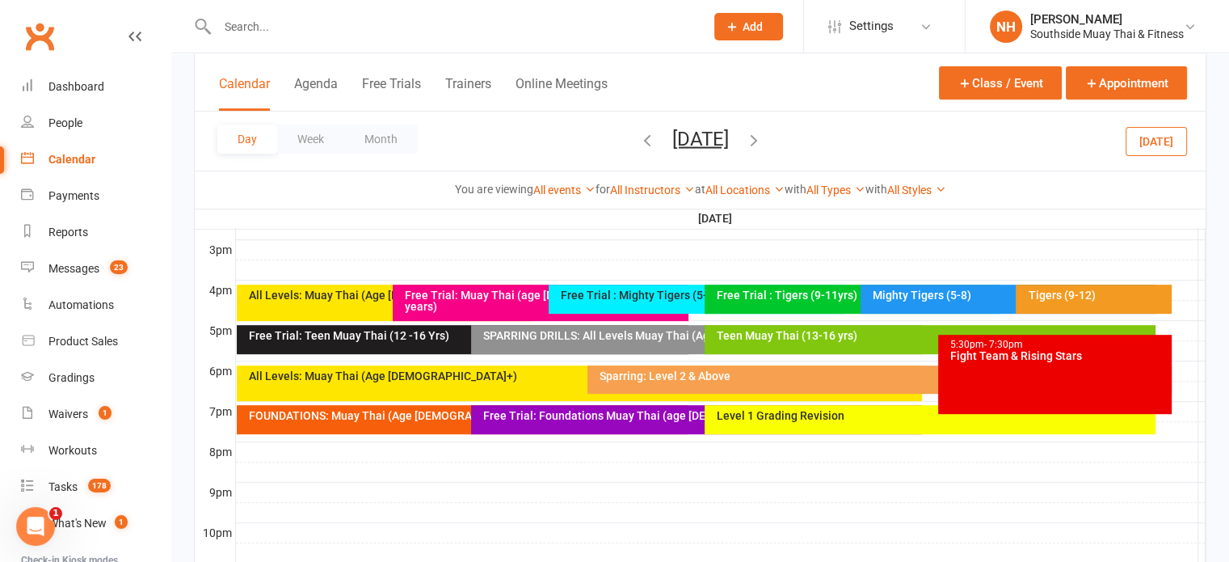
scroll to position [775, 0]
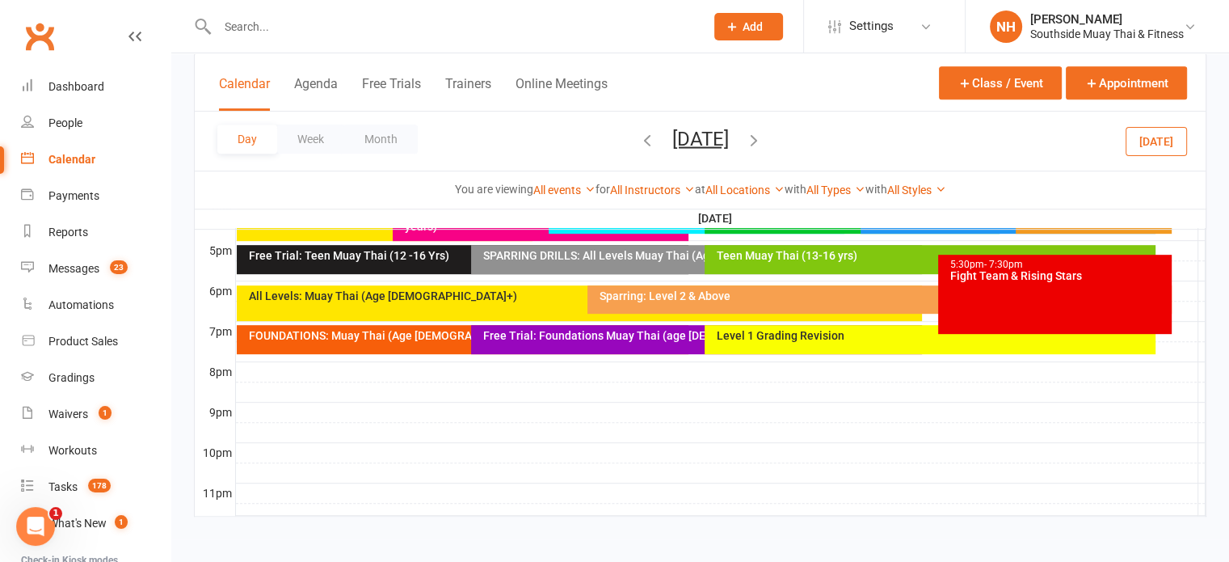
click at [1018, 286] on div "5:30pm - 7:30pm Fight Team & Rising Stars" at bounding box center [1055, 294] width 234 height 79
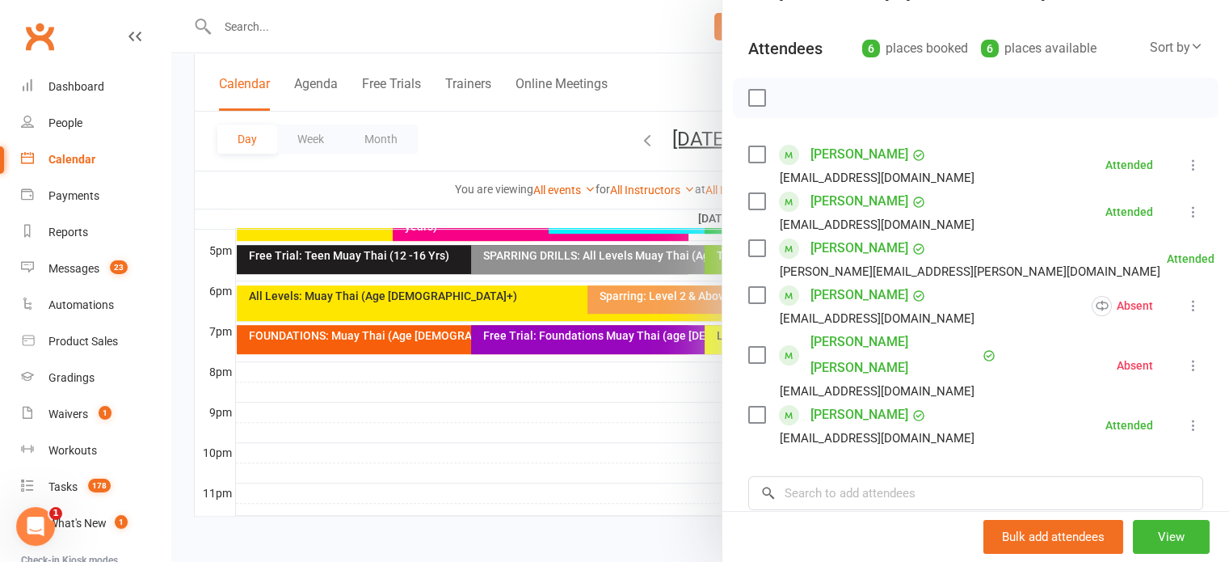
scroll to position [174, 0]
